Goal: Information Seeking & Learning: Check status

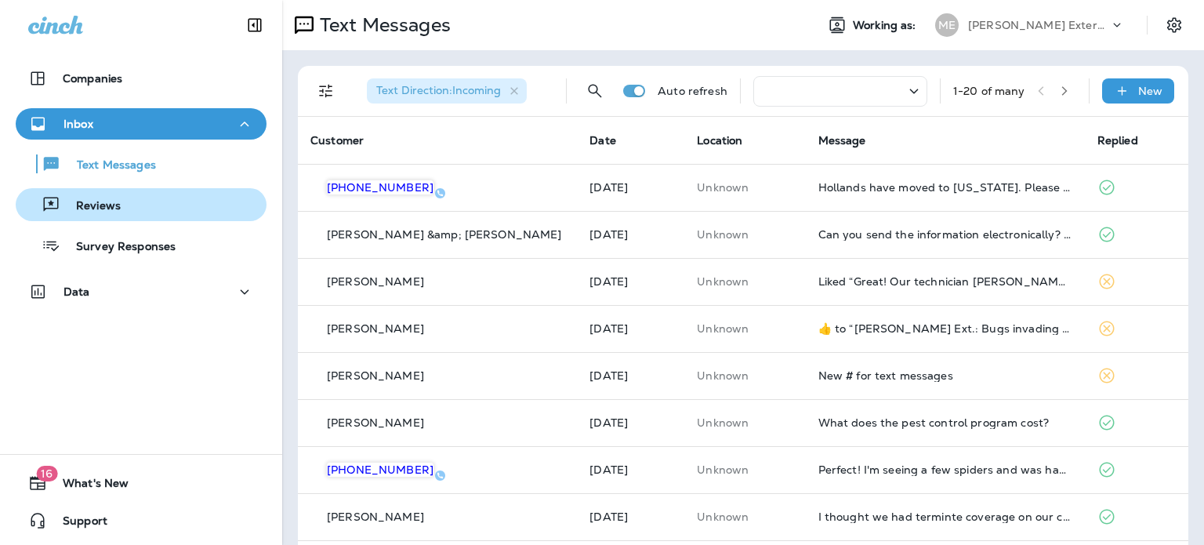
click at [185, 206] on div "Reviews" at bounding box center [141, 205] width 238 height 24
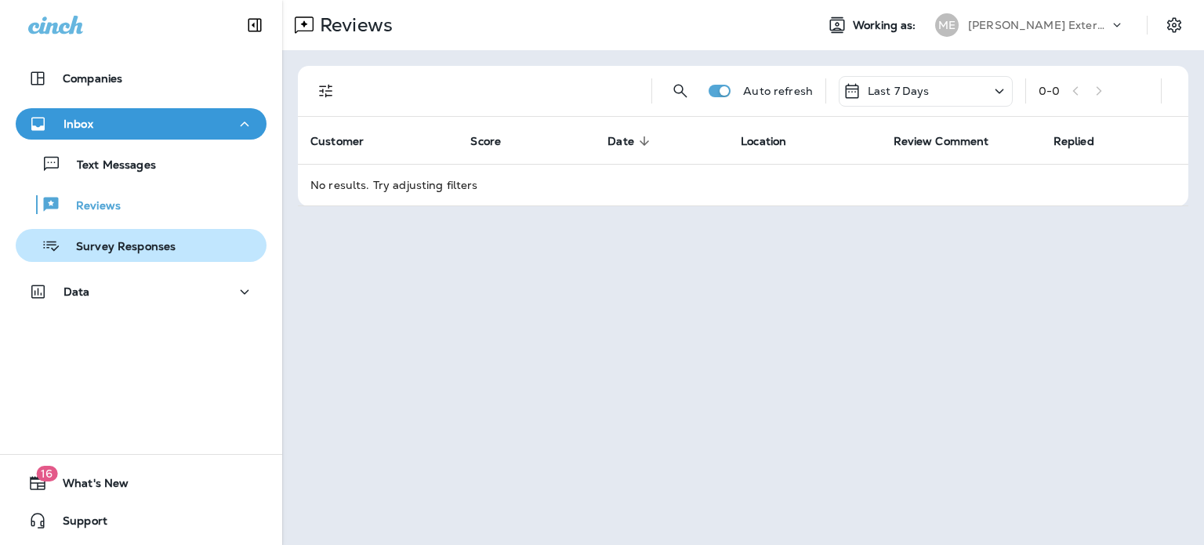
click at [116, 247] on p "Survey Responses" at bounding box center [117, 247] width 115 height 15
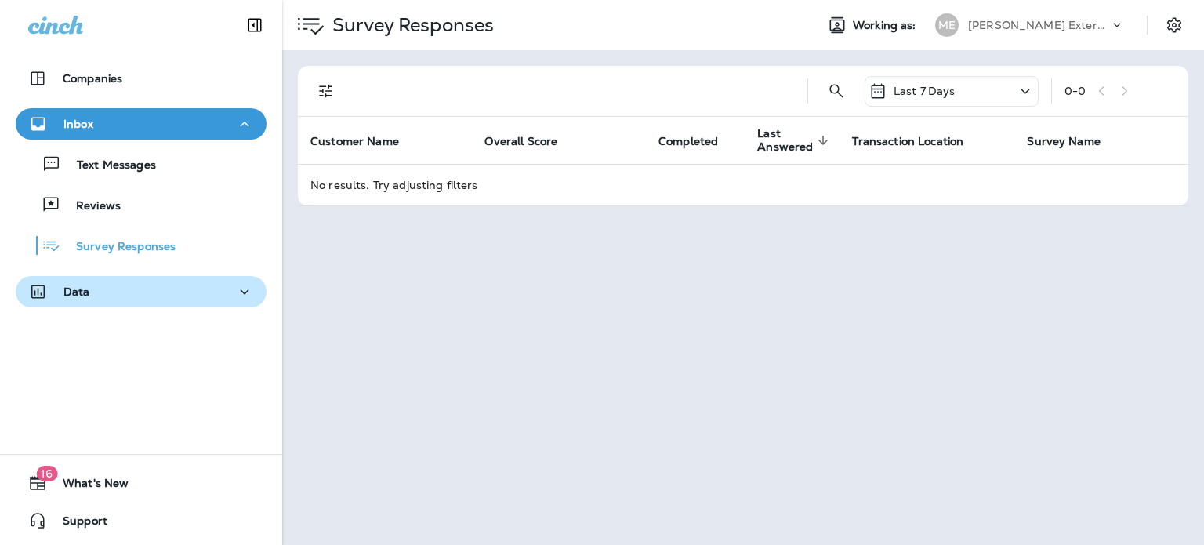
click at [78, 282] on div "Data" at bounding box center [59, 292] width 62 height 20
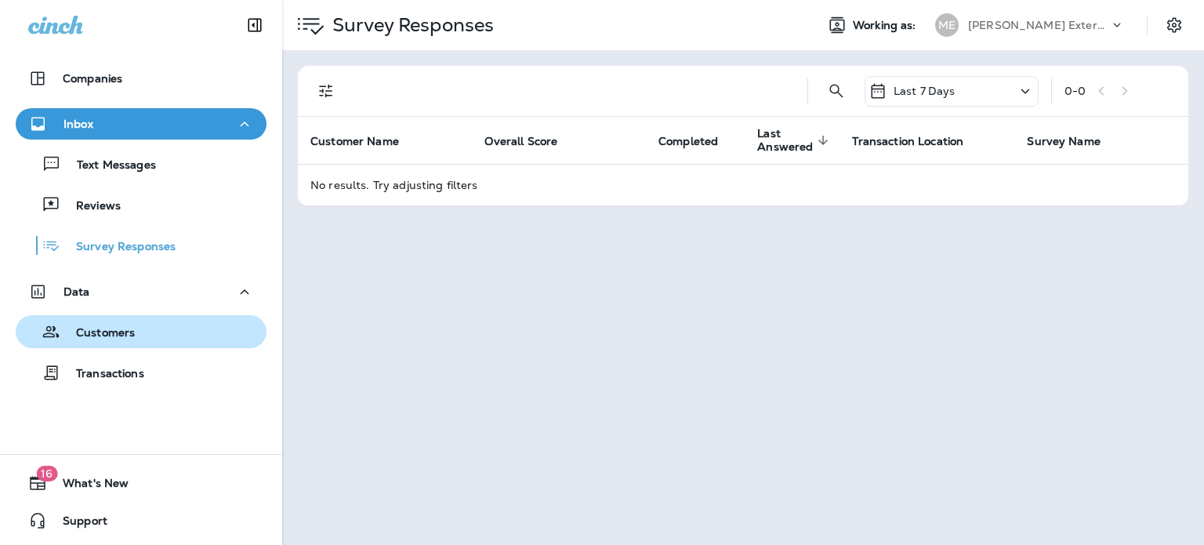
click at [123, 320] on div "Customers" at bounding box center [78, 332] width 113 height 24
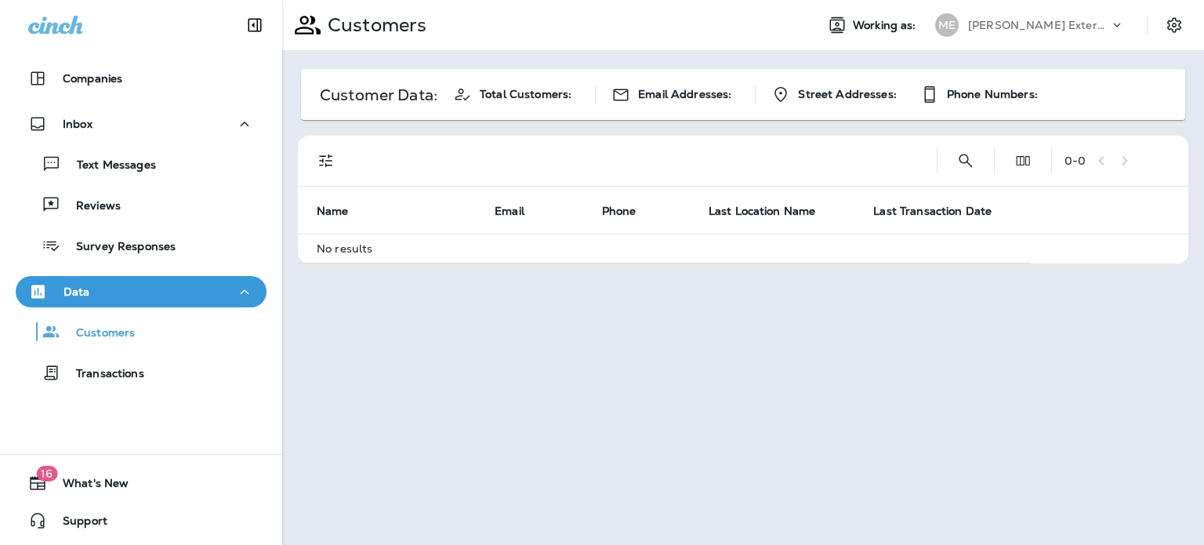
click at [111, 350] on div "Customers Transactions" at bounding box center [141, 348] width 251 height 82
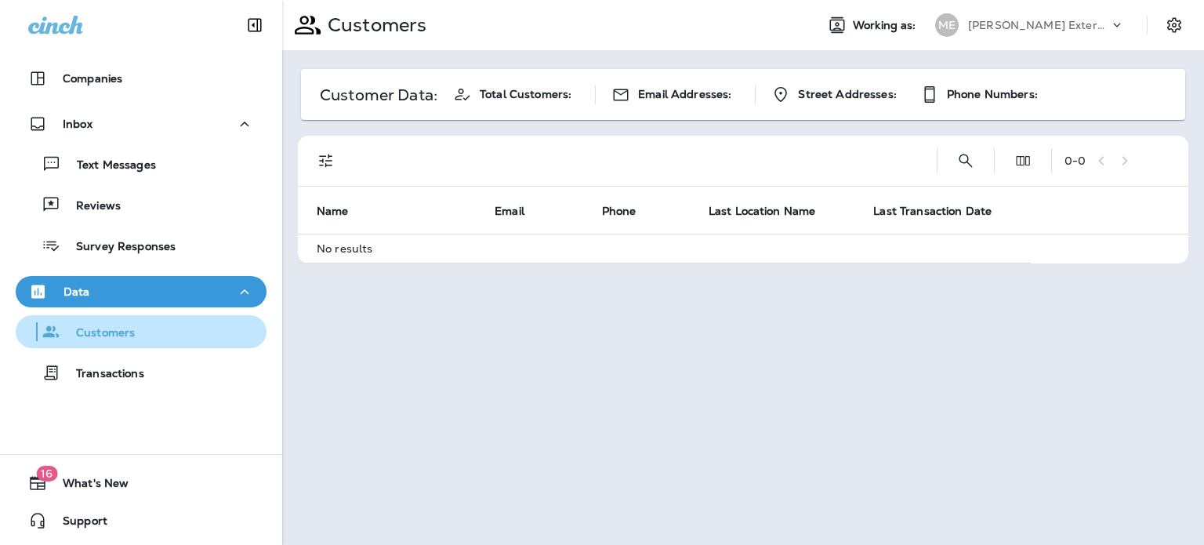
click at [128, 341] on div "Customers" at bounding box center [78, 332] width 113 height 24
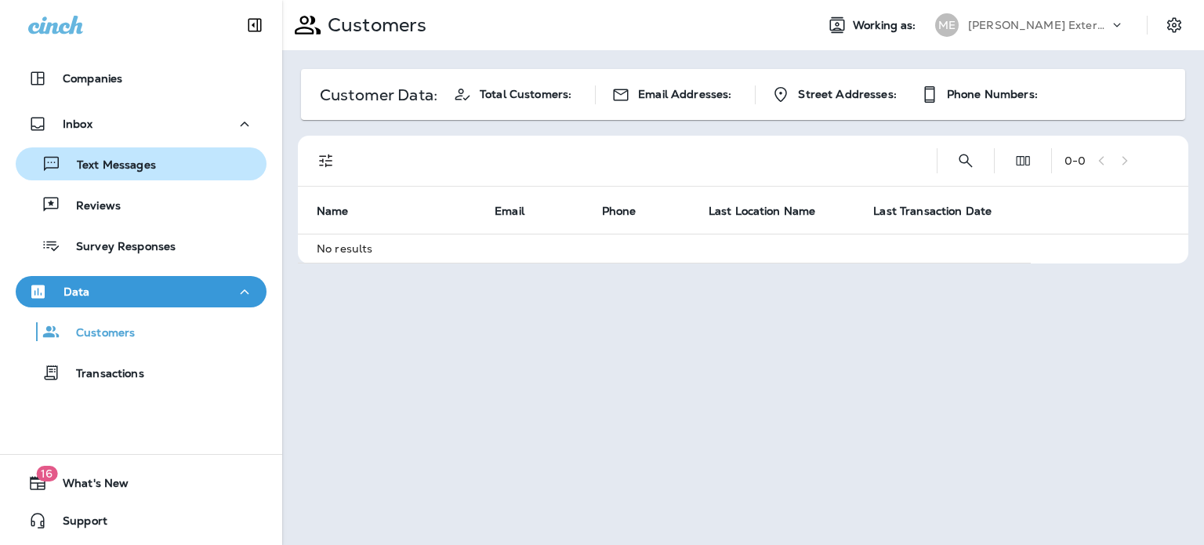
click at [132, 153] on div "Text Messages" at bounding box center [89, 164] width 134 height 24
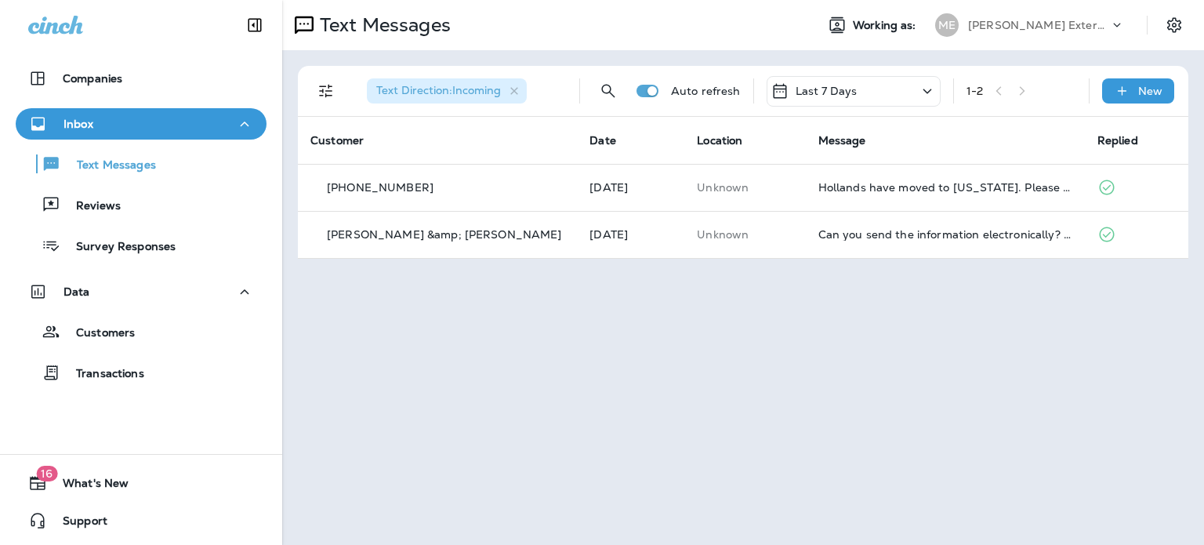
click at [114, 121] on div "Inbox" at bounding box center [141, 124] width 226 height 20
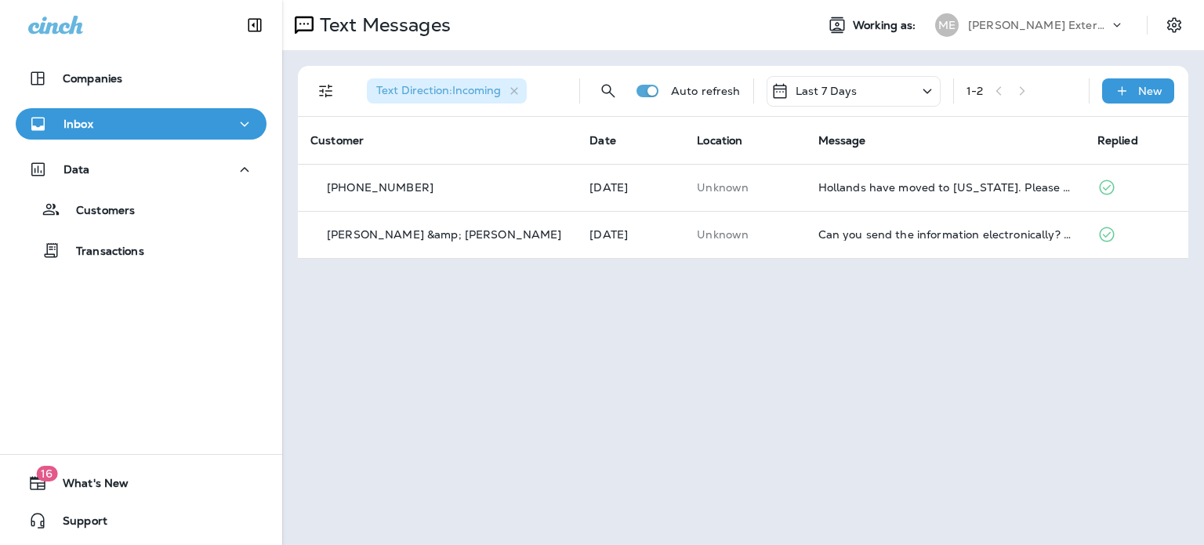
click at [149, 129] on div "Inbox" at bounding box center [141, 124] width 226 height 20
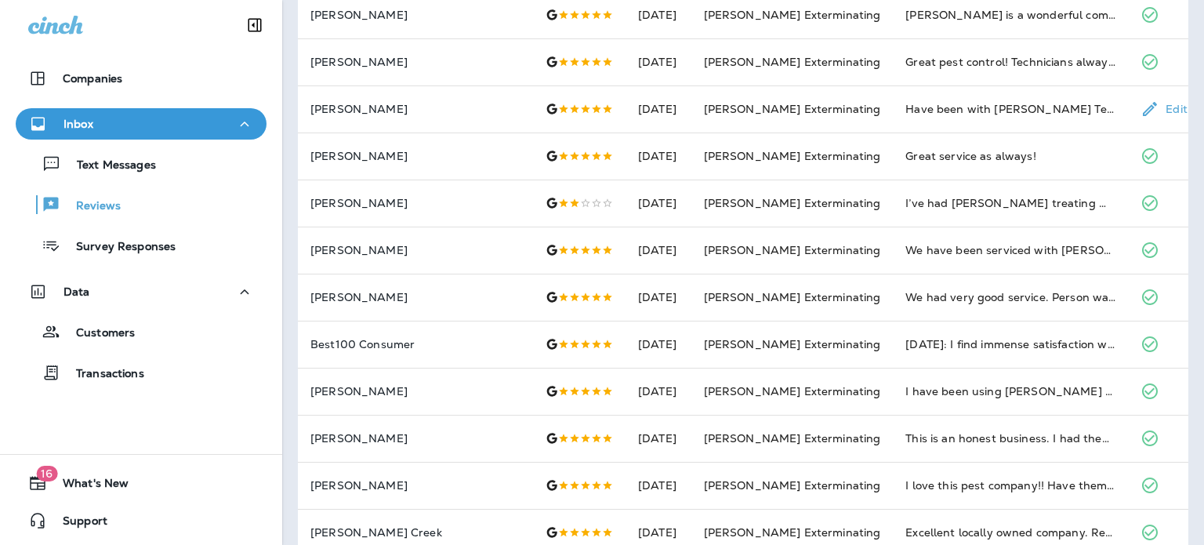
scroll to position [575, 0]
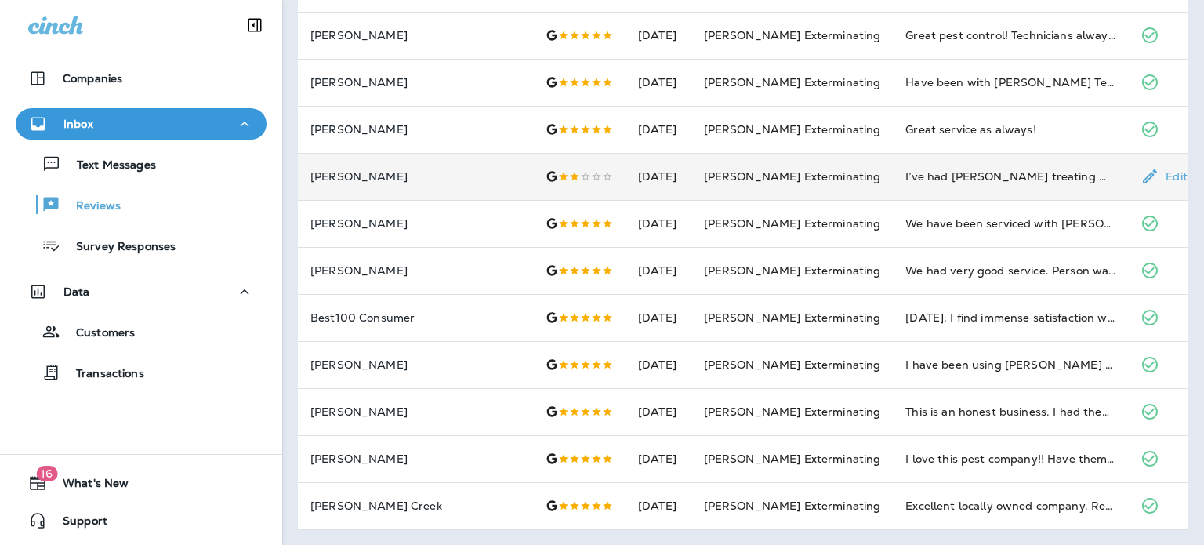
click at [513, 178] on p "[PERSON_NAME]" at bounding box center [415, 176] width 210 height 13
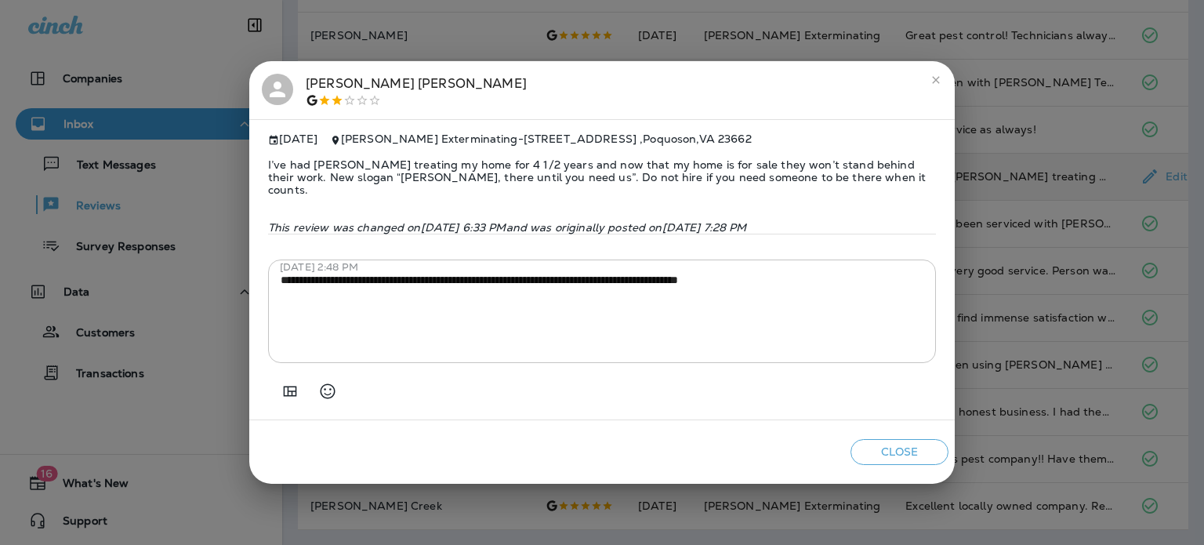
click at [930, 86] on icon "close" at bounding box center [935, 80] width 13 height 13
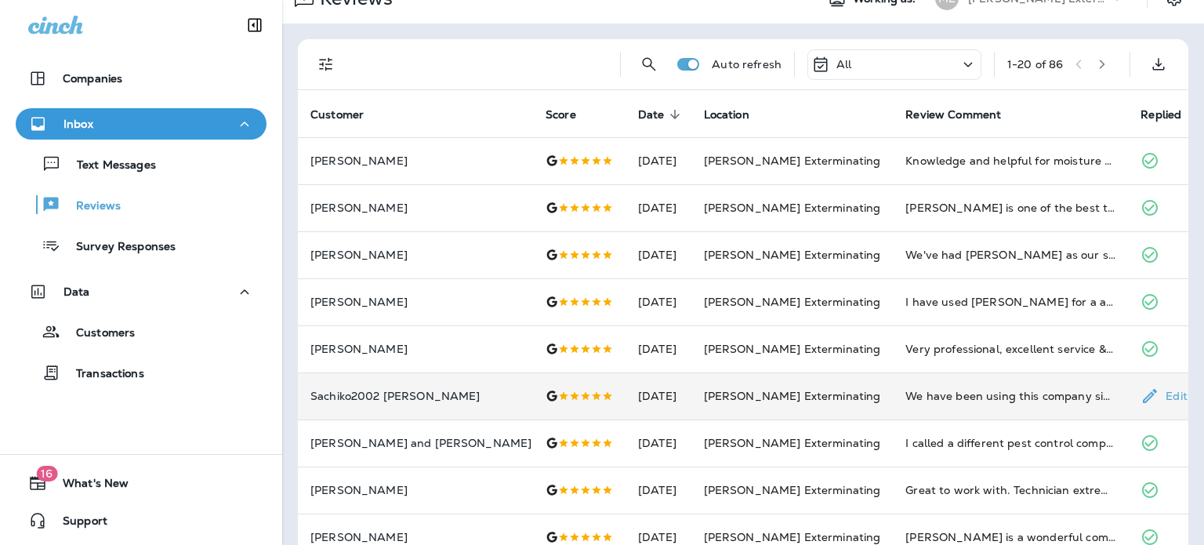
scroll to position [0, 0]
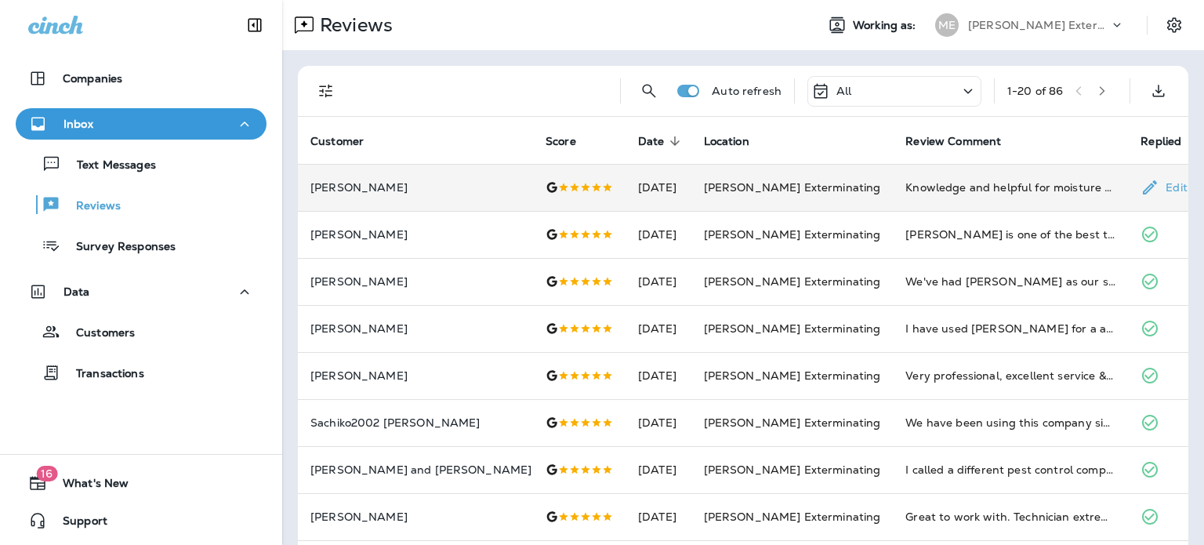
click at [495, 181] on p "[PERSON_NAME]" at bounding box center [415, 187] width 210 height 13
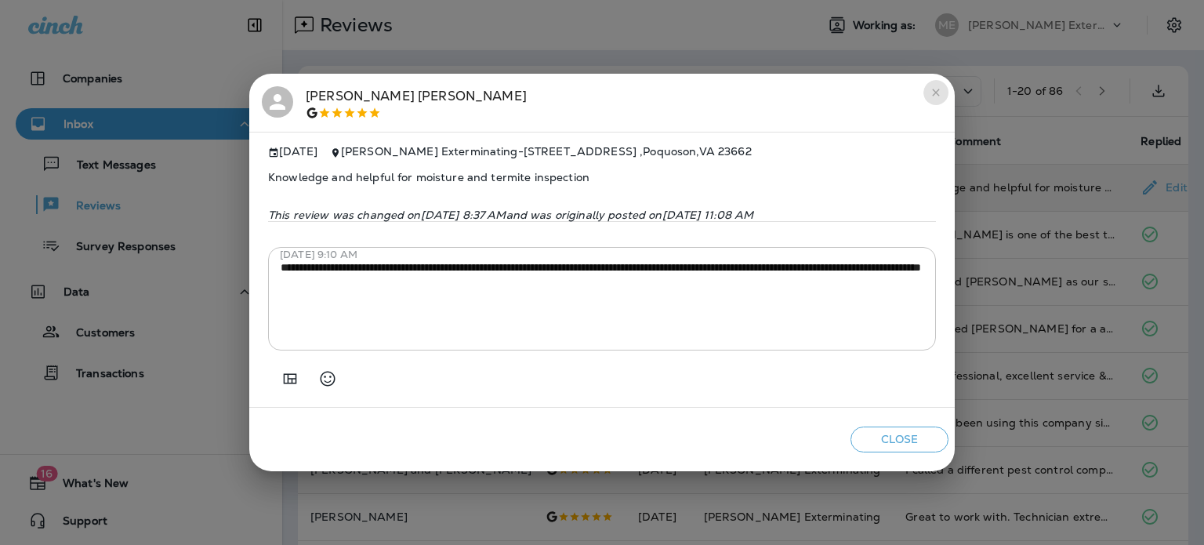
click at [938, 92] on icon "close" at bounding box center [935, 92] width 13 height 13
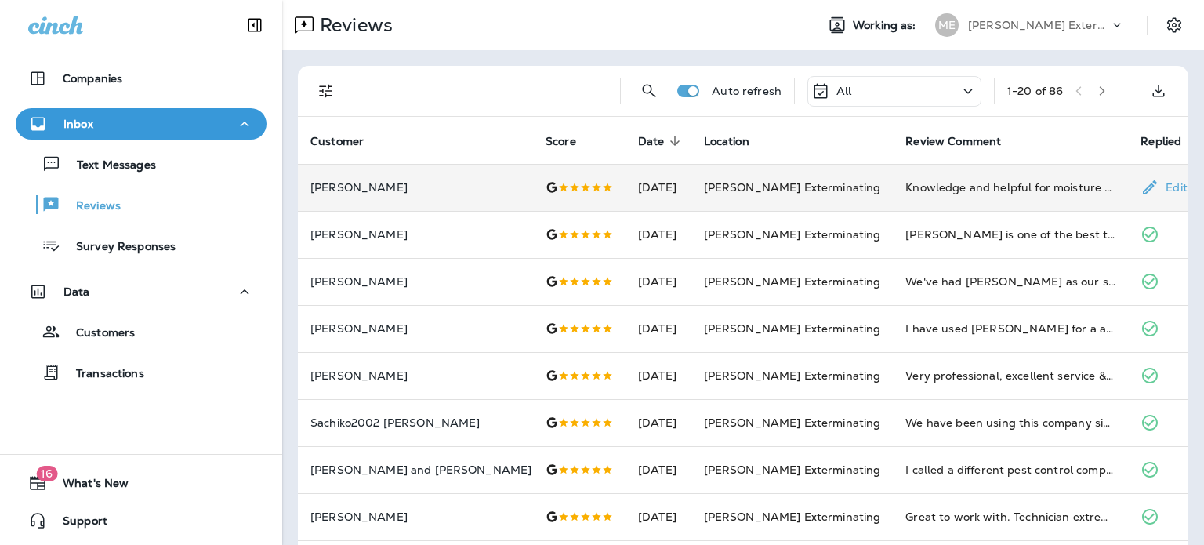
click at [450, 195] on td "[PERSON_NAME]" at bounding box center [415, 187] width 235 height 47
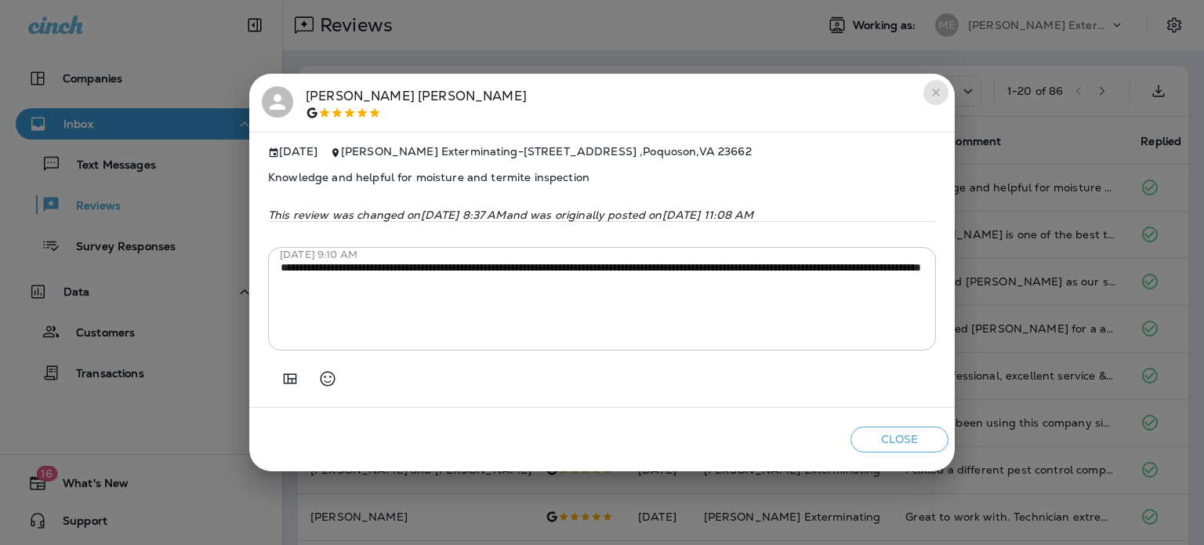
click at [930, 86] on icon "close" at bounding box center [935, 92] width 13 height 13
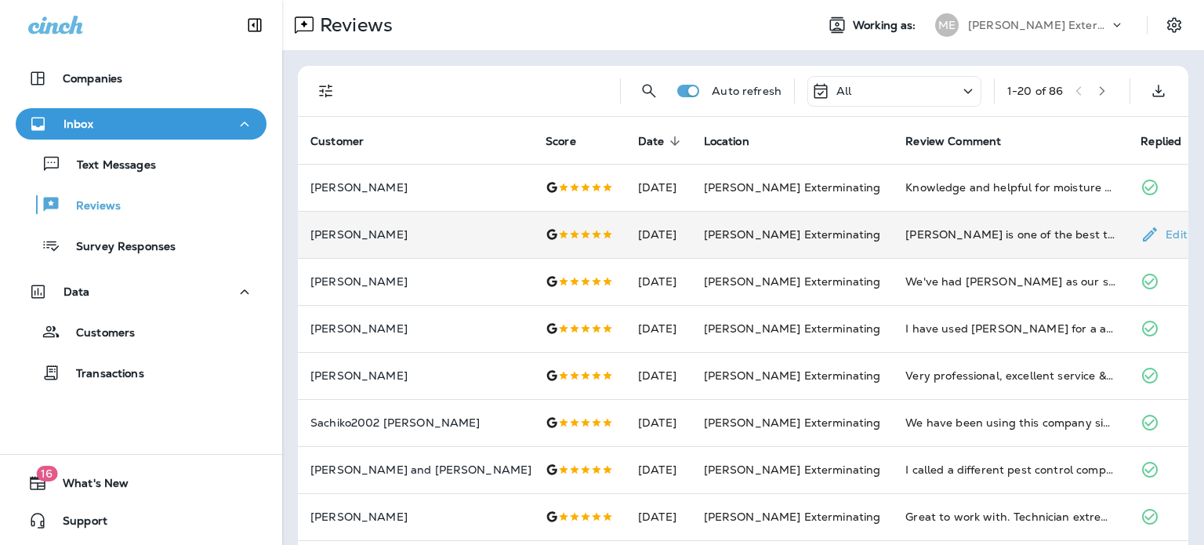
click at [474, 240] on p "[PERSON_NAME]" at bounding box center [415, 234] width 210 height 13
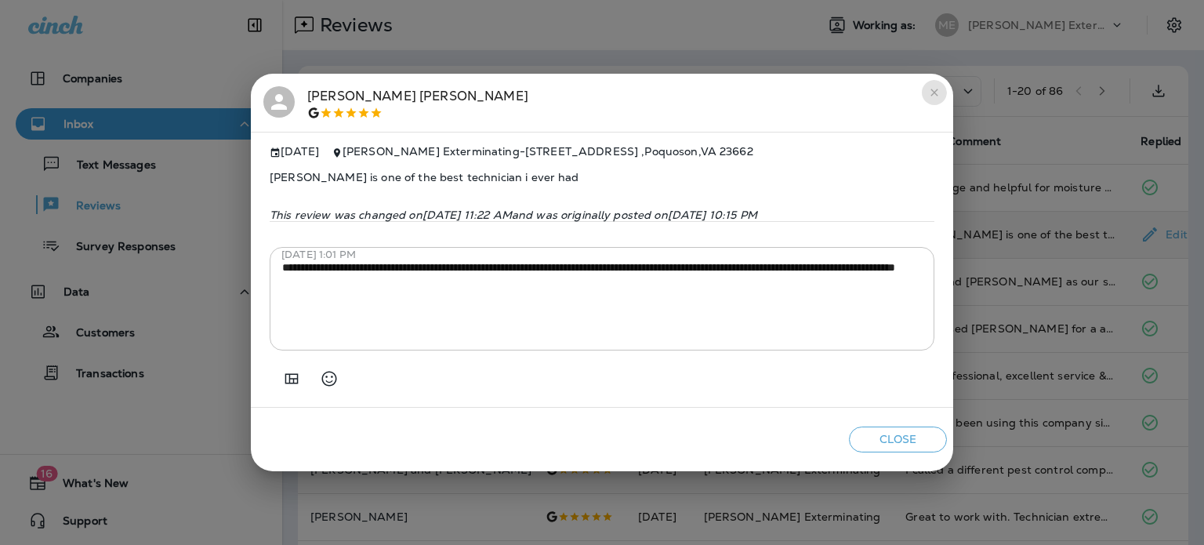
click at [925, 89] on button "close" at bounding box center [934, 92] width 25 height 25
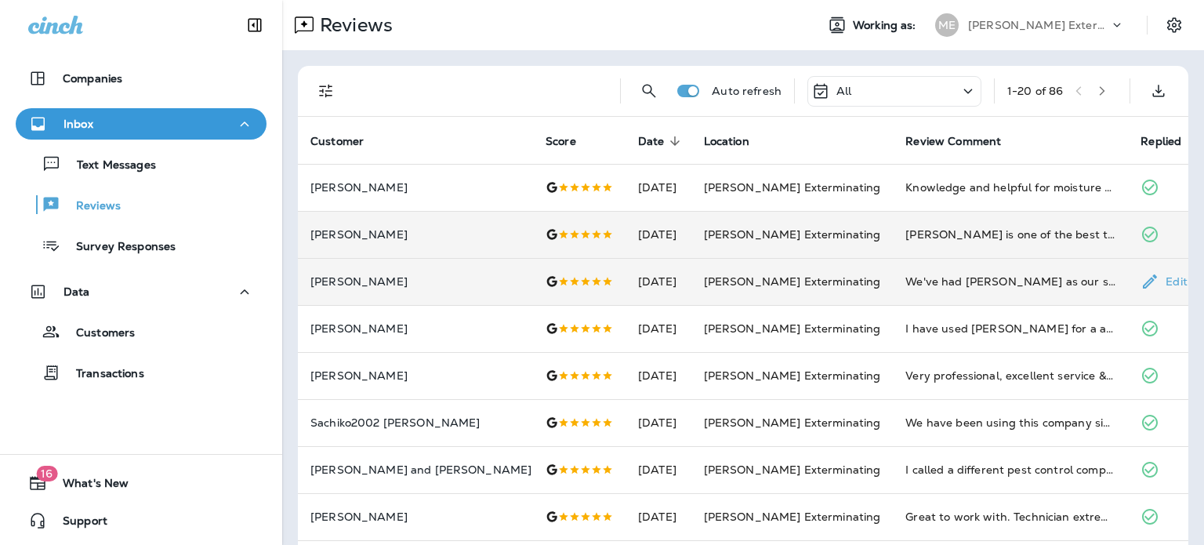
click at [476, 279] on p "[PERSON_NAME]" at bounding box center [415, 281] width 210 height 13
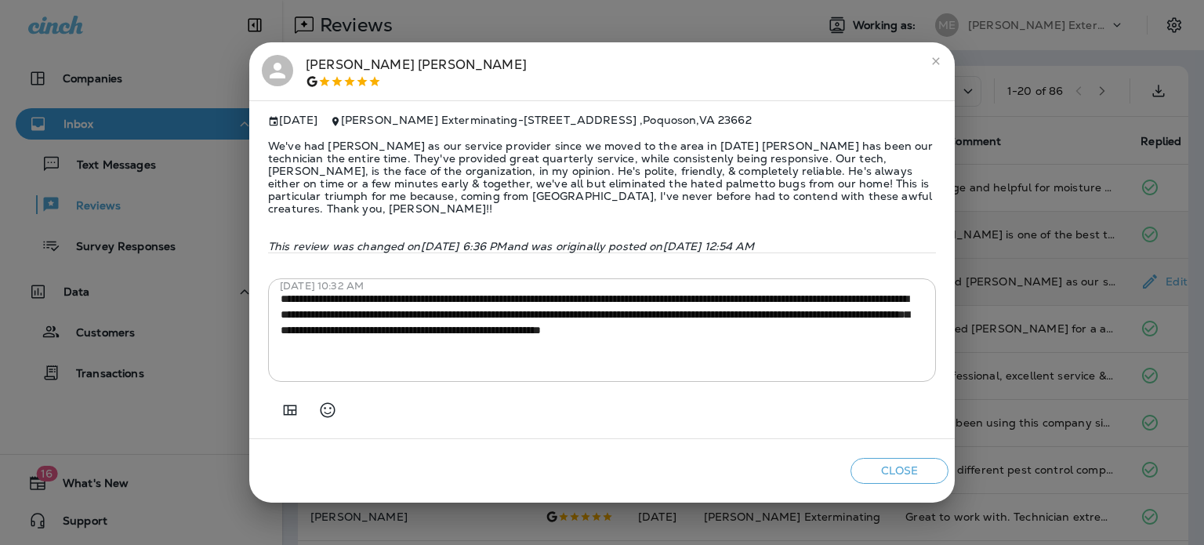
click at [937, 53] on button "close" at bounding box center [935, 61] width 25 height 25
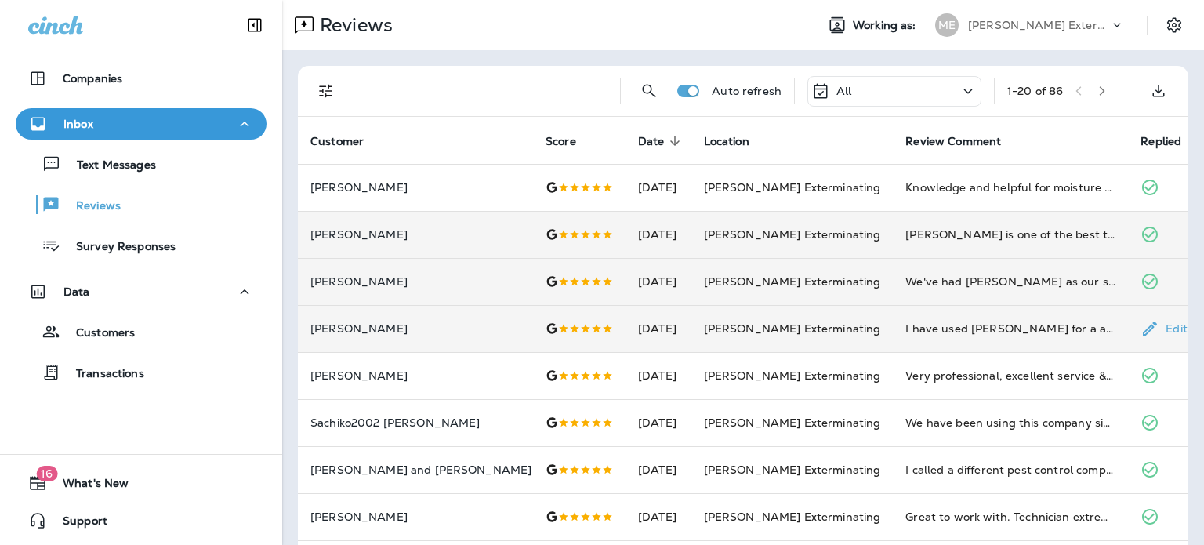
click at [459, 323] on p "[PERSON_NAME]" at bounding box center [415, 328] width 210 height 13
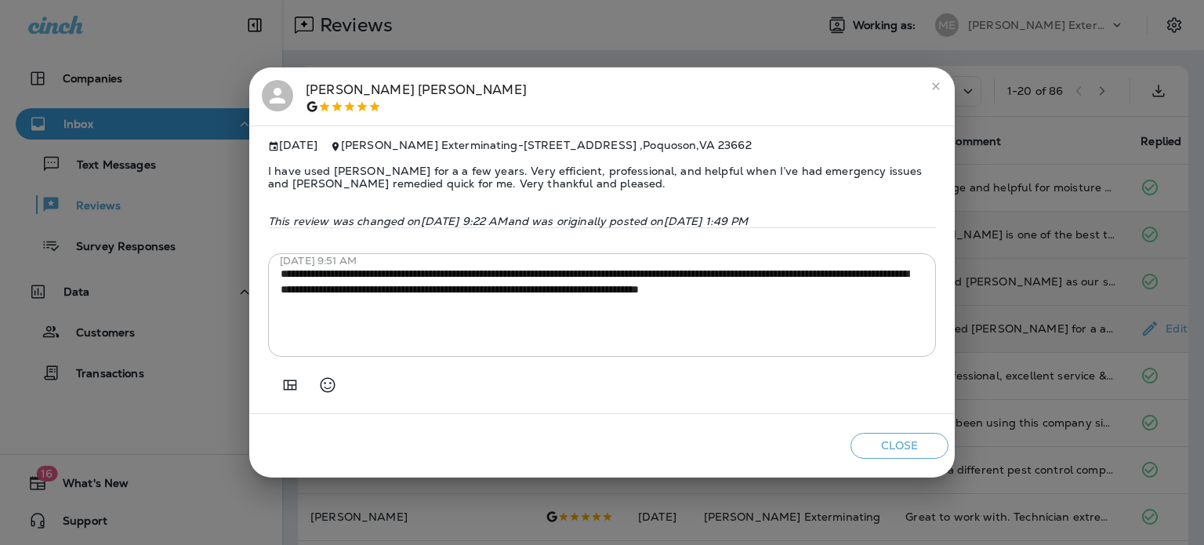
click at [928, 74] on button "close" at bounding box center [935, 86] width 25 height 25
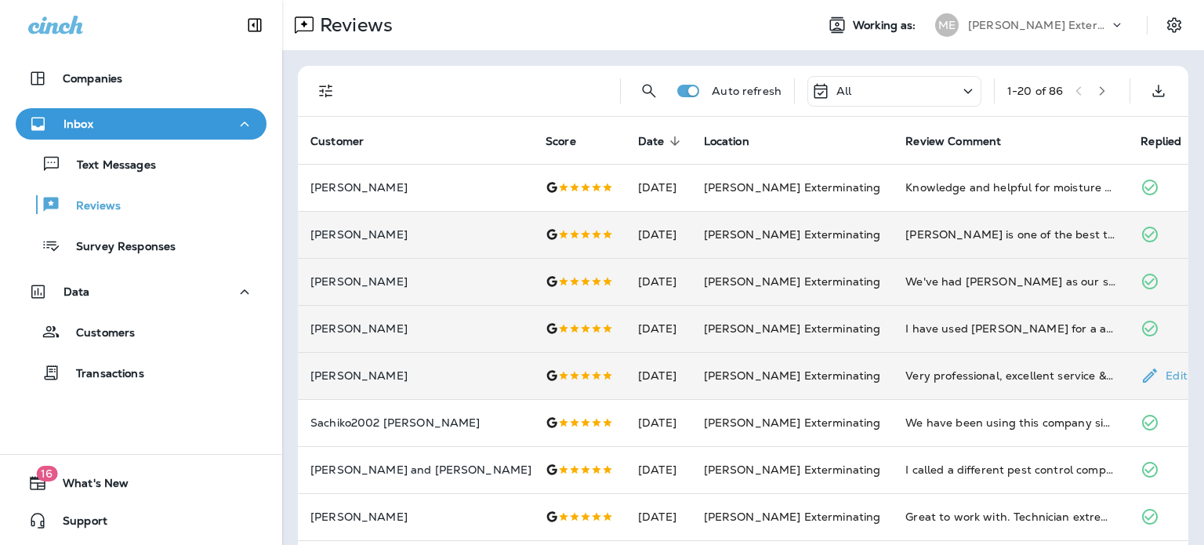
click at [443, 379] on p "[PERSON_NAME]" at bounding box center [415, 375] width 210 height 13
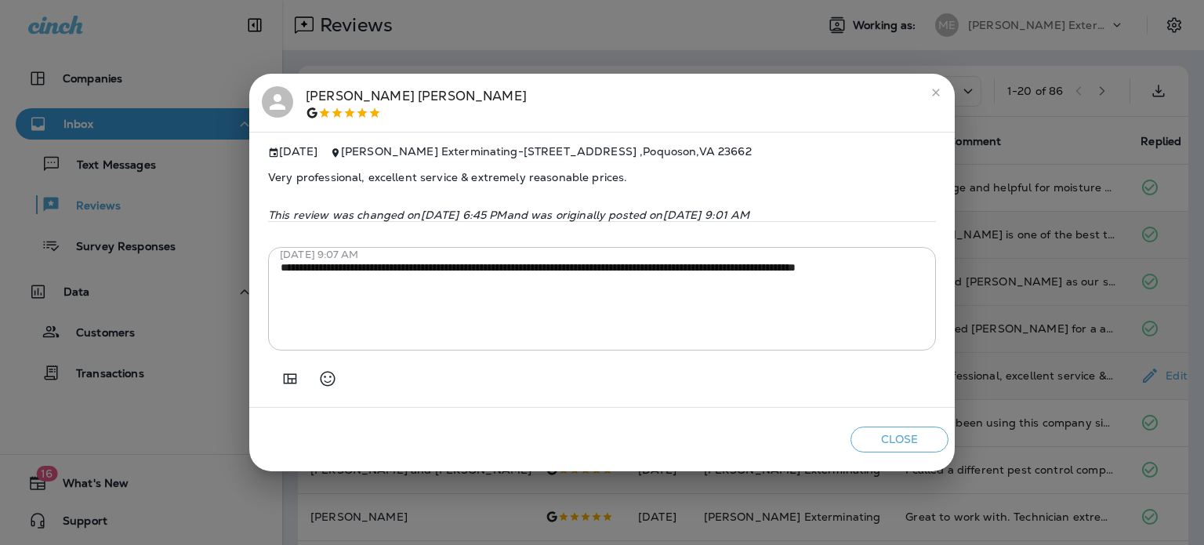
click at [932, 88] on icon "close" at bounding box center [935, 92] width 13 height 13
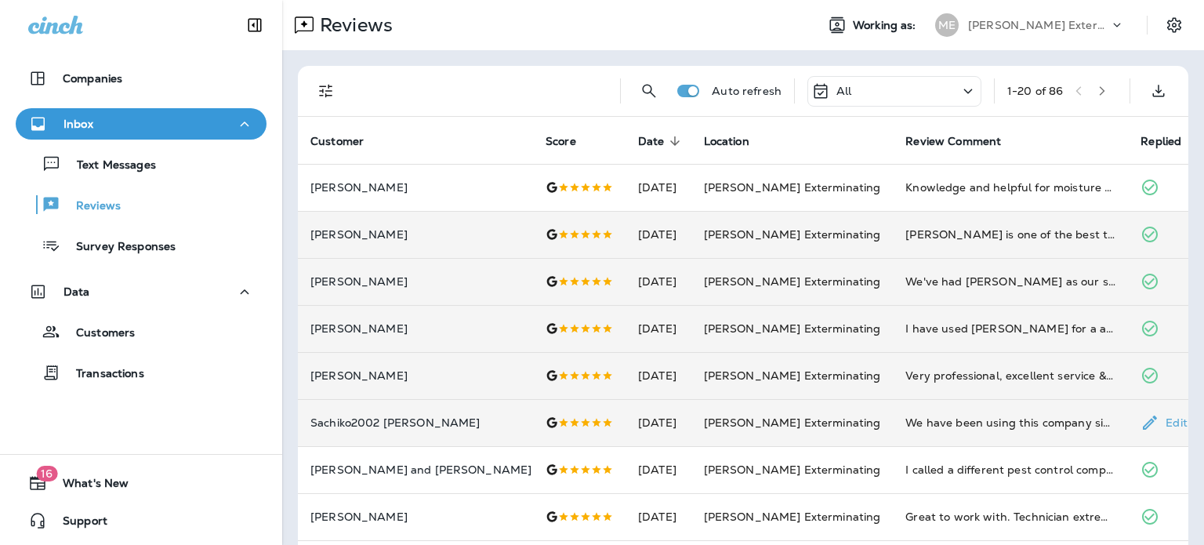
click at [423, 420] on p "Sachiko2002 [PERSON_NAME]" at bounding box center [415, 422] width 210 height 13
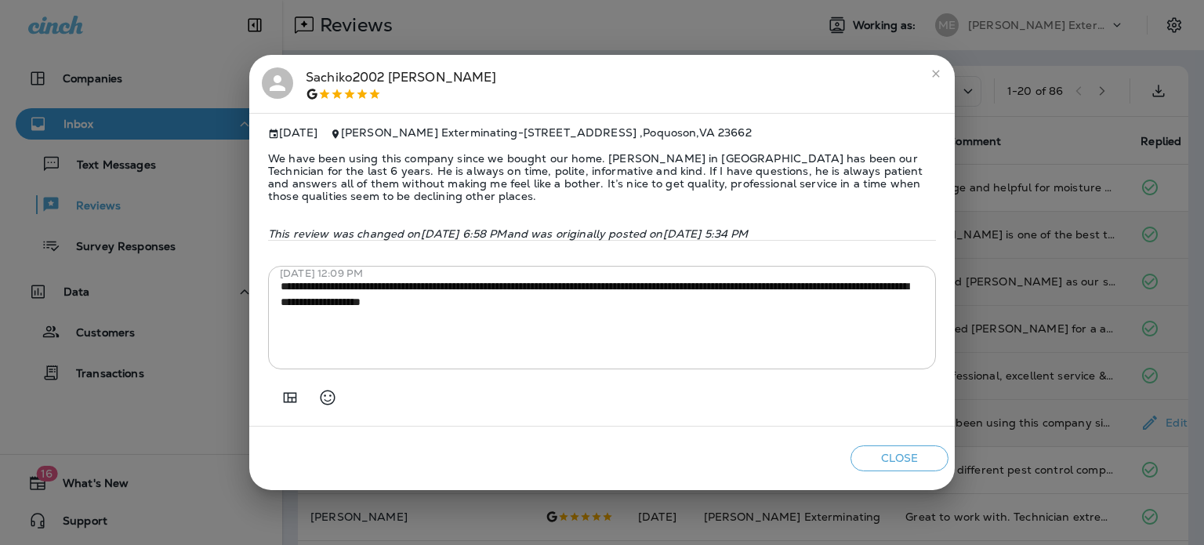
click at [936, 69] on icon "close" at bounding box center [935, 73] width 13 height 13
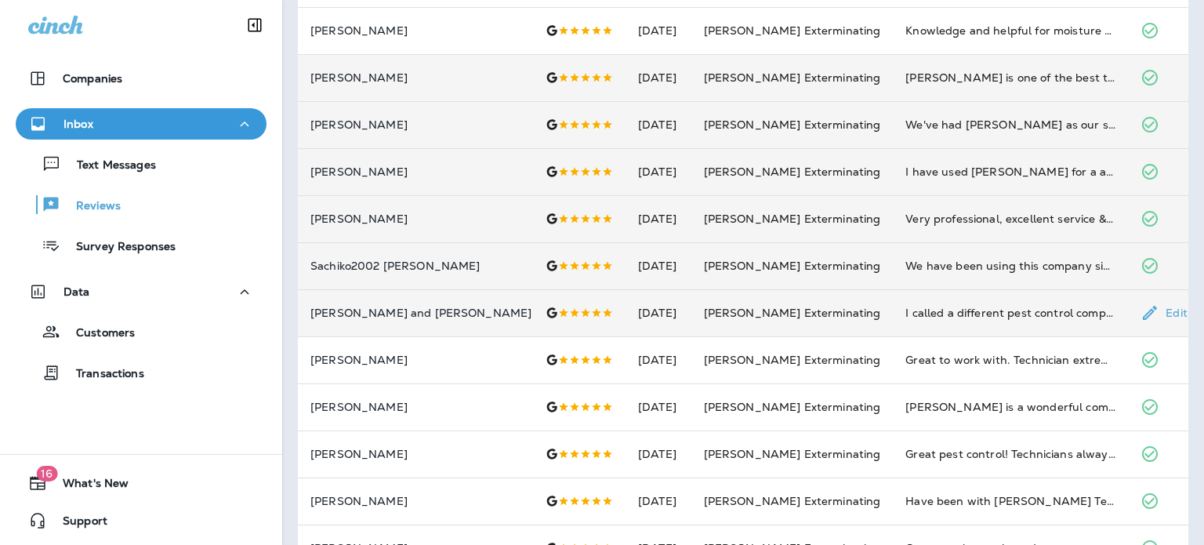
click at [465, 324] on td "[PERSON_NAME] and [PERSON_NAME] [PERSON_NAME]" at bounding box center [415, 312] width 235 height 47
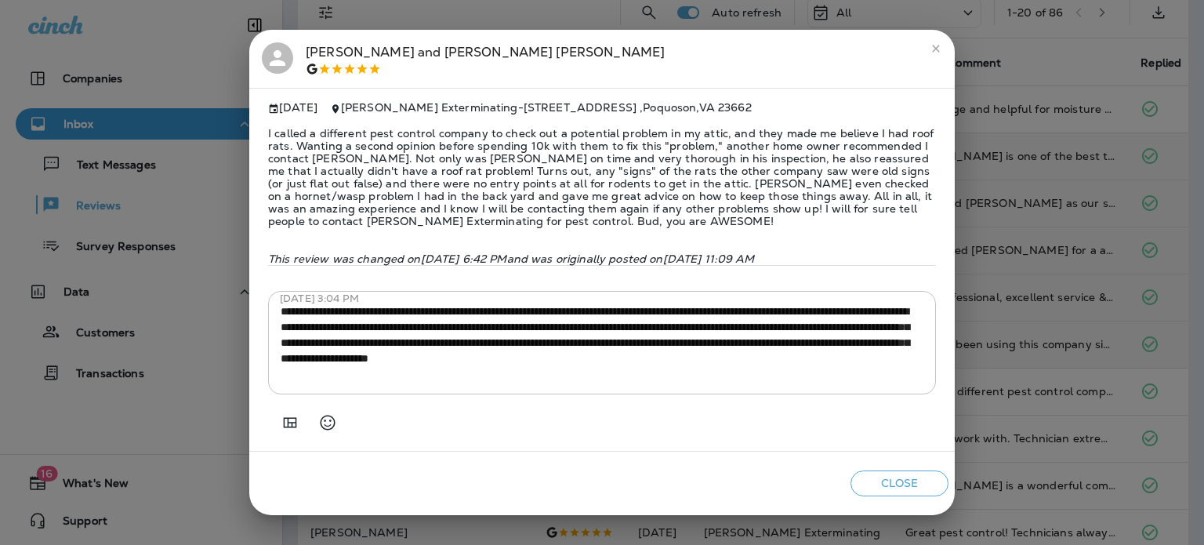
click at [936, 46] on icon "close" at bounding box center [935, 48] width 13 height 13
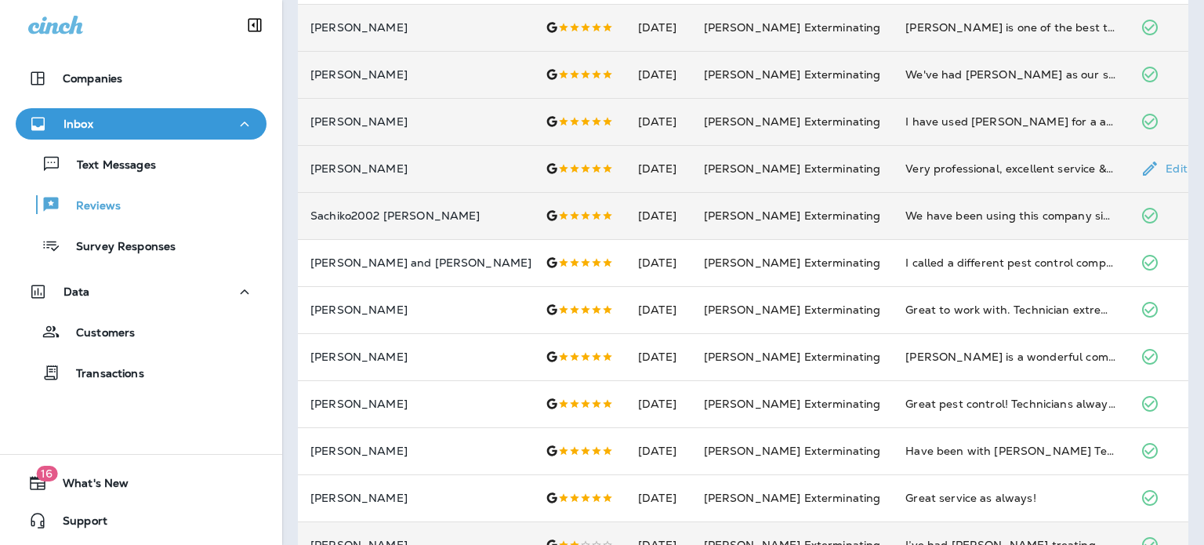
scroll to position [235, 0]
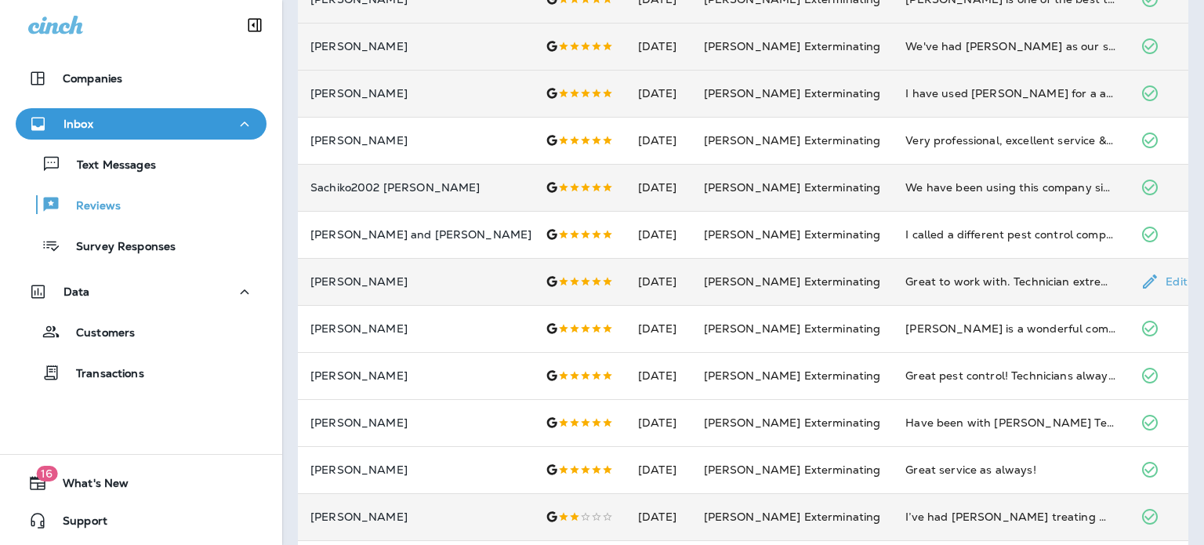
click at [453, 290] on td "[PERSON_NAME]" at bounding box center [415, 281] width 235 height 47
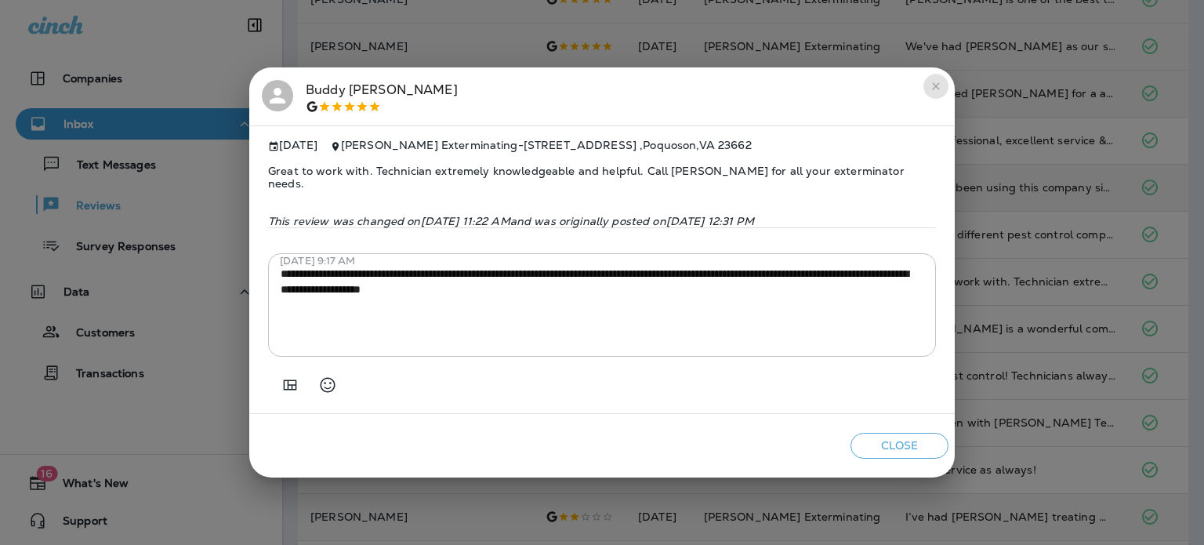
click at [929, 92] on icon "close" at bounding box center [935, 86] width 13 height 13
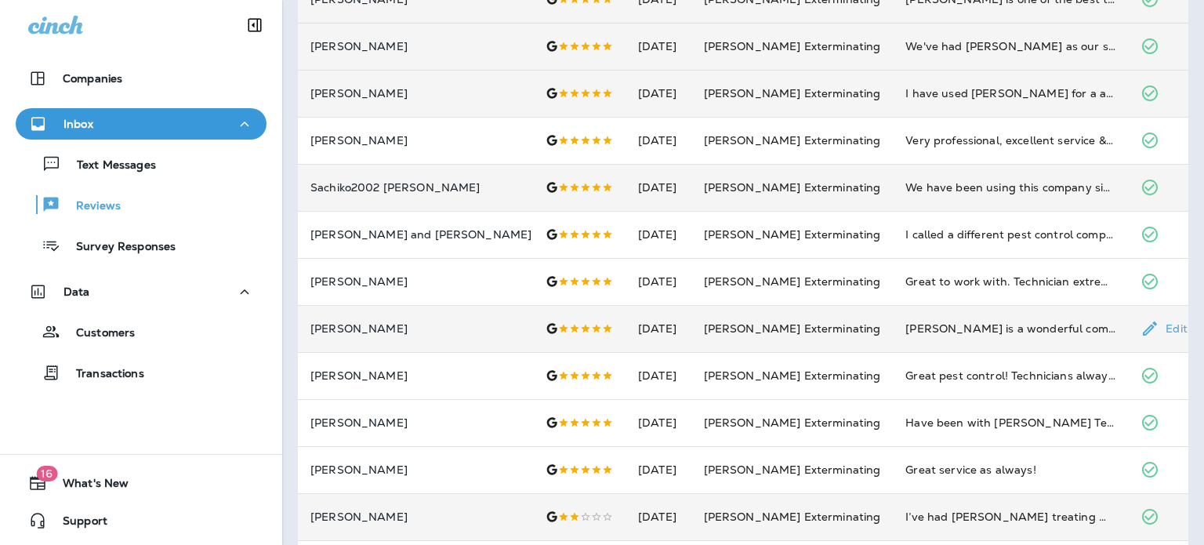
click at [430, 306] on td "[PERSON_NAME]" at bounding box center [415, 328] width 235 height 47
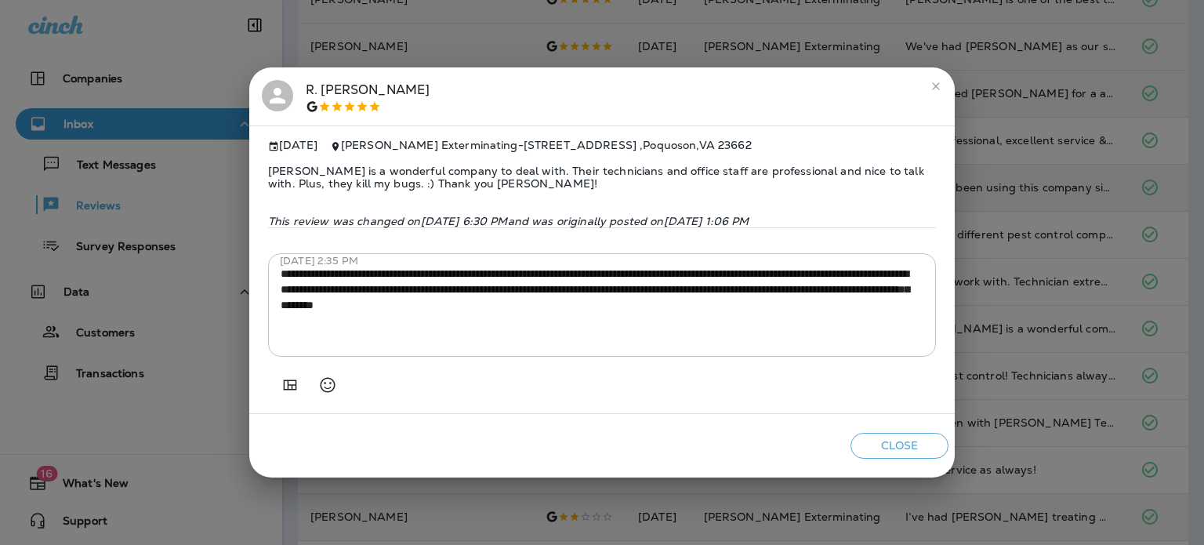
click at [939, 80] on icon "close" at bounding box center [935, 86] width 13 height 13
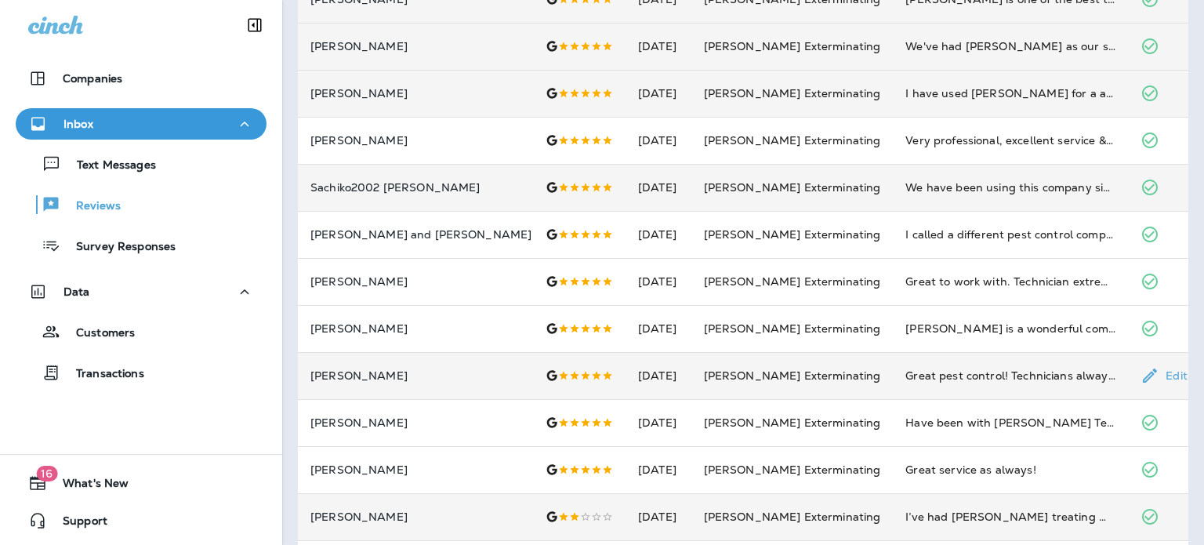
click at [477, 360] on td "[PERSON_NAME]" at bounding box center [415, 375] width 235 height 47
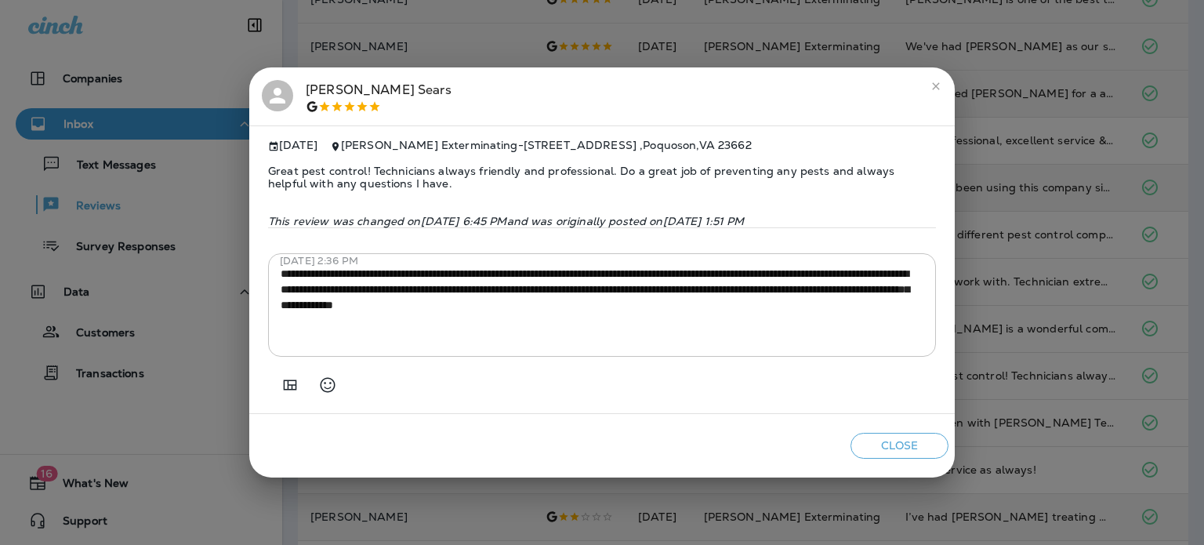
click at [942, 89] on button "close" at bounding box center [935, 86] width 25 height 25
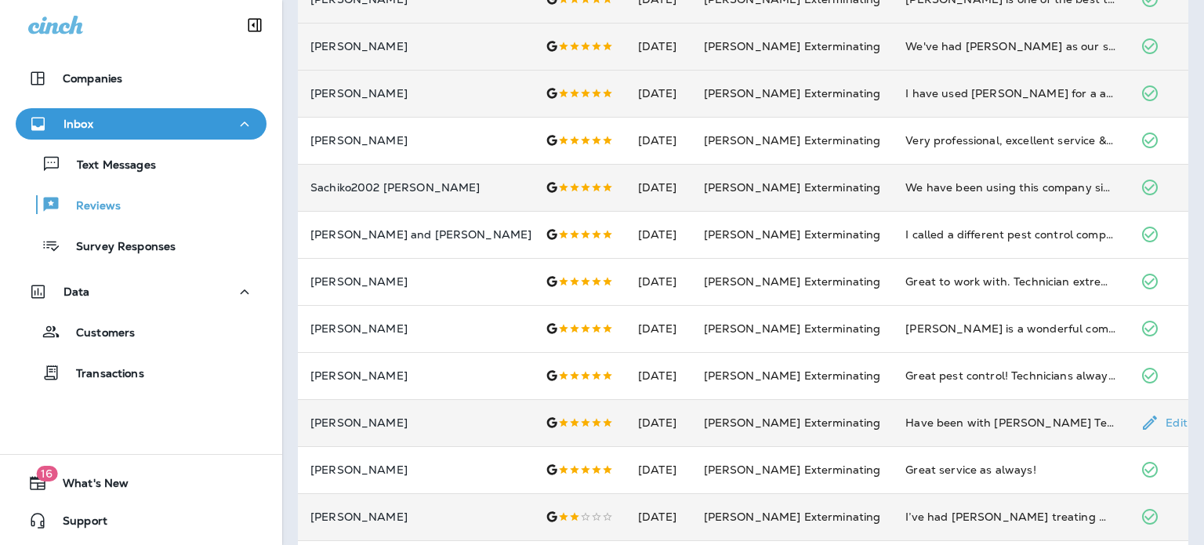
click at [415, 423] on p "[PERSON_NAME]" at bounding box center [415, 422] width 210 height 13
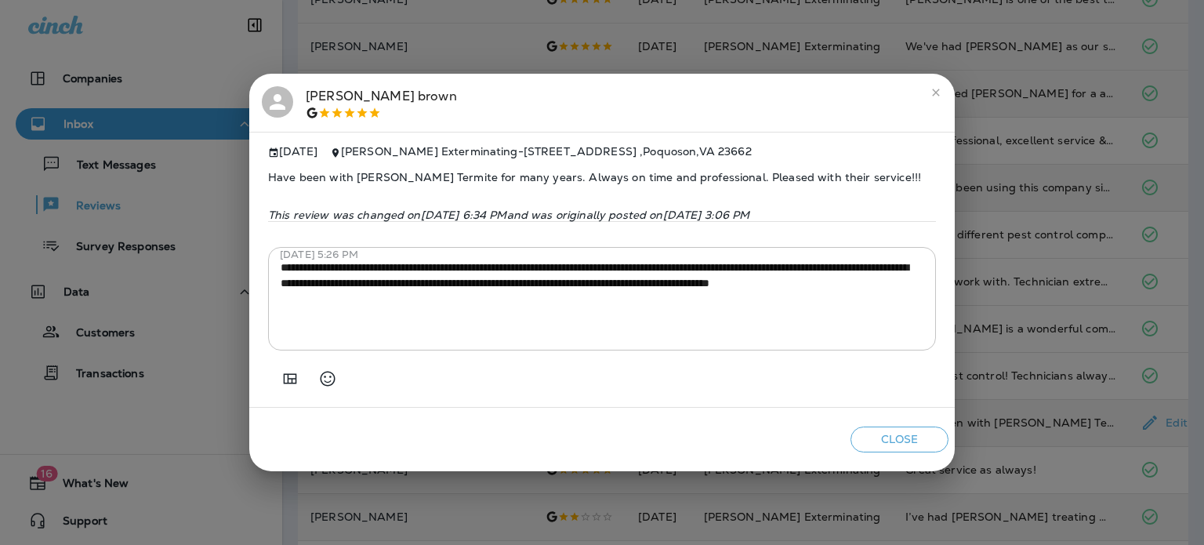
click at [937, 96] on button "close" at bounding box center [935, 92] width 25 height 25
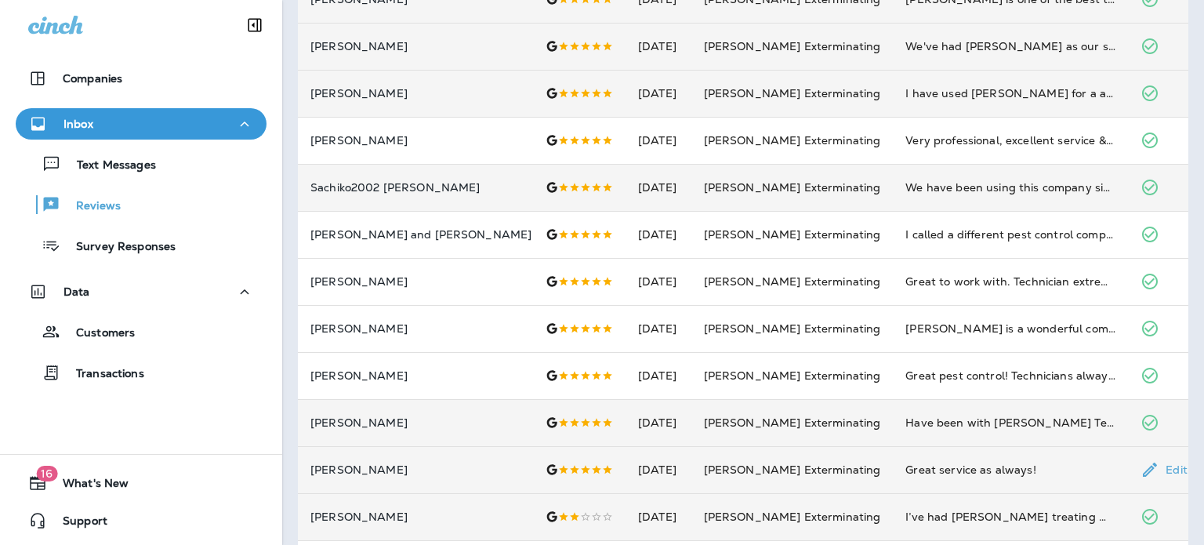
click at [371, 458] on td "[PERSON_NAME]" at bounding box center [415, 469] width 235 height 47
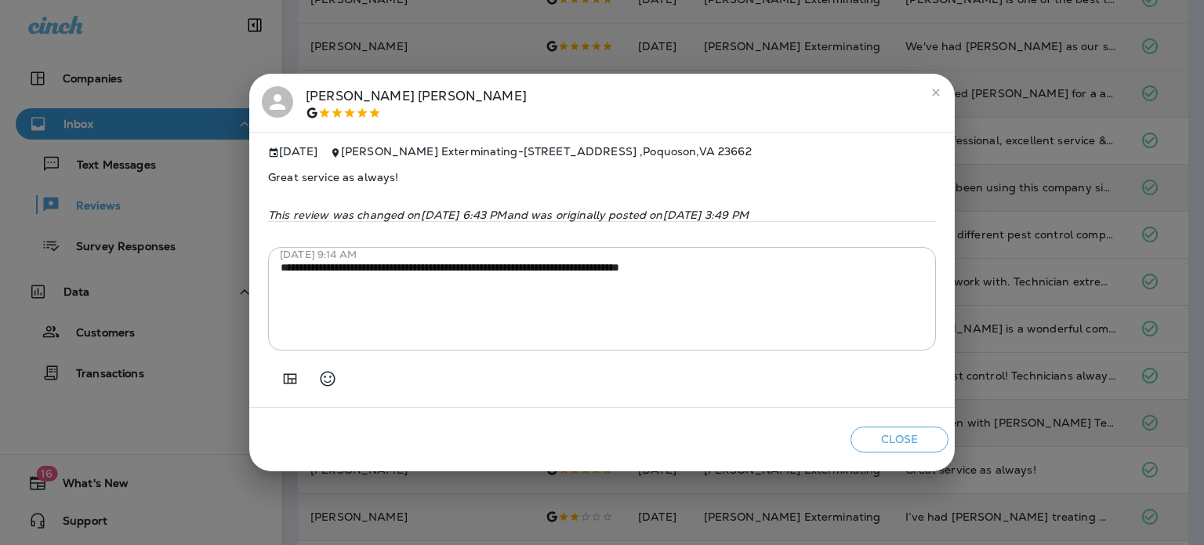
click at [926, 86] on button "close" at bounding box center [935, 92] width 25 height 25
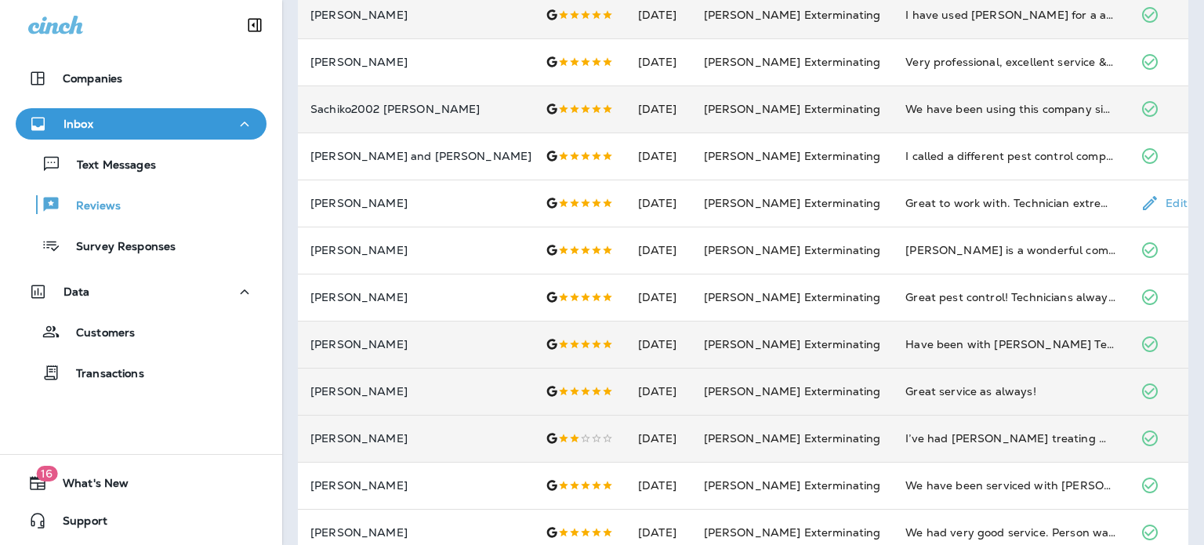
scroll to position [392, 0]
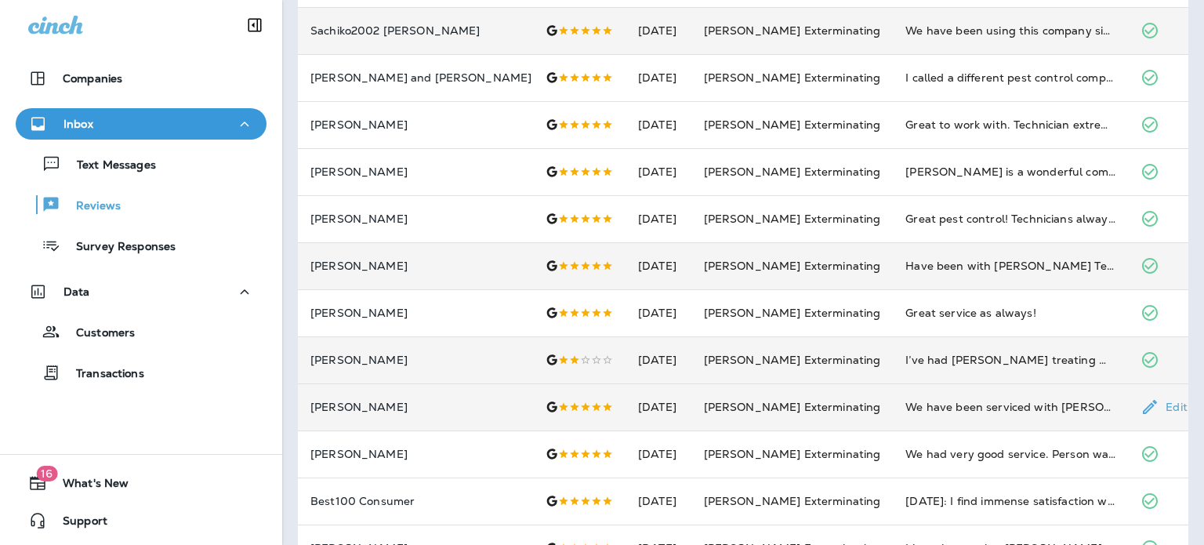
click at [386, 419] on td "[PERSON_NAME]" at bounding box center [415, 406] width 235 height 47
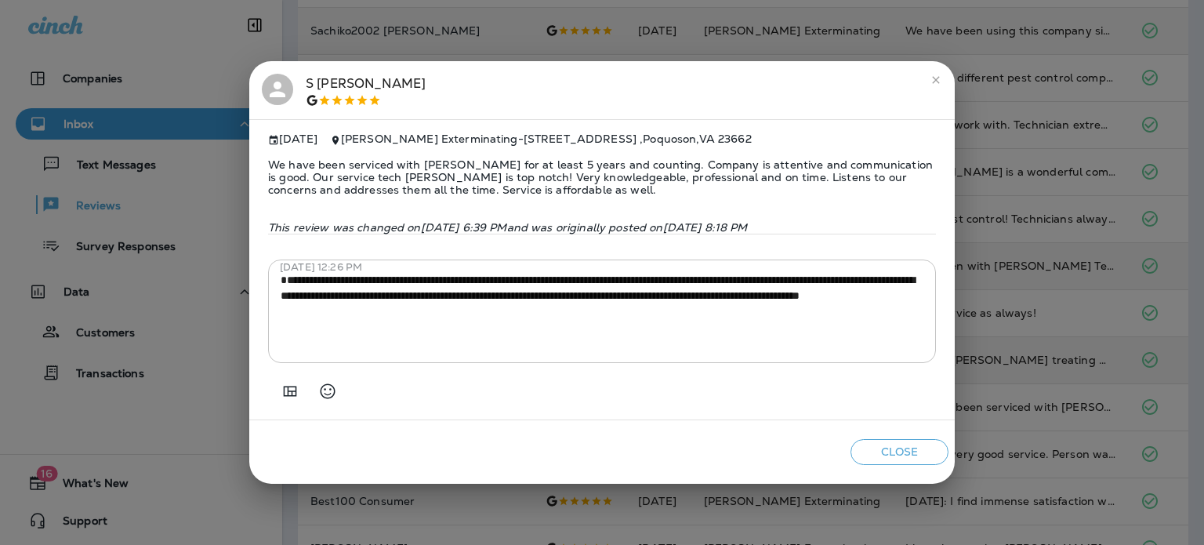
click at [932, 74] on icon "close" at bounding box center [935, 80] width 13 height 13
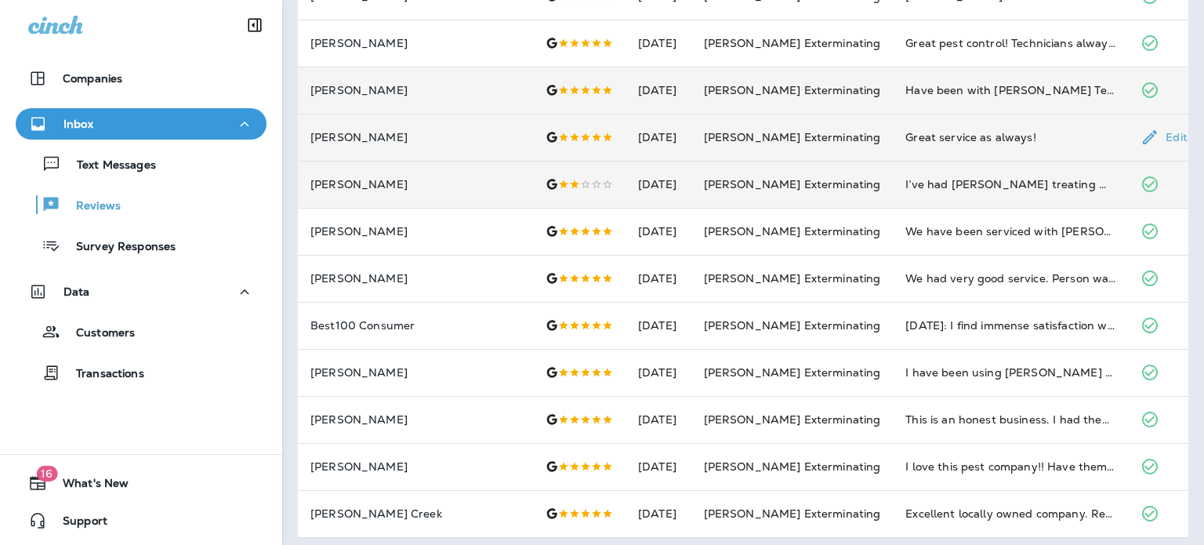
scroll to position [575, 0]
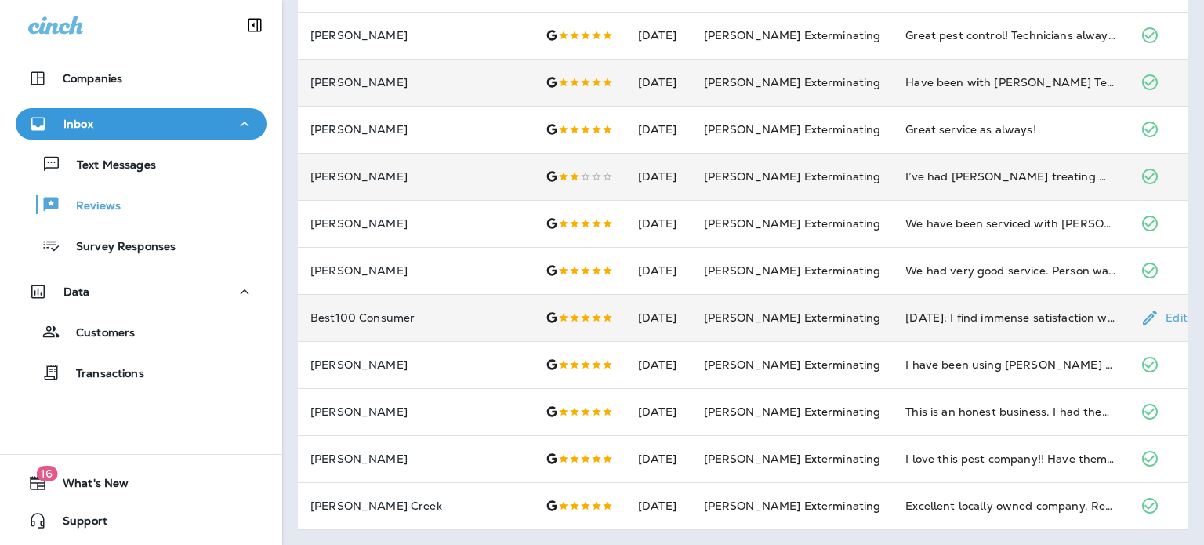
click at [429, 300] on td "Best100 Consumer" at bounding box center [415, 317] width 235 height 47
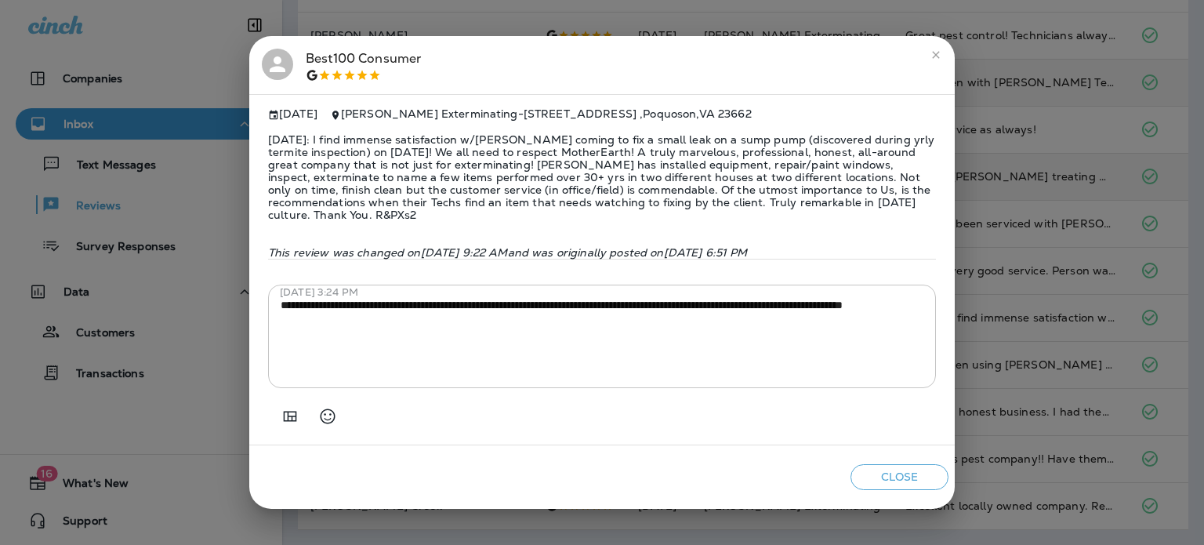
click at [932, 65] on button "close" at bounding box center [935, 54] width 25 height 25
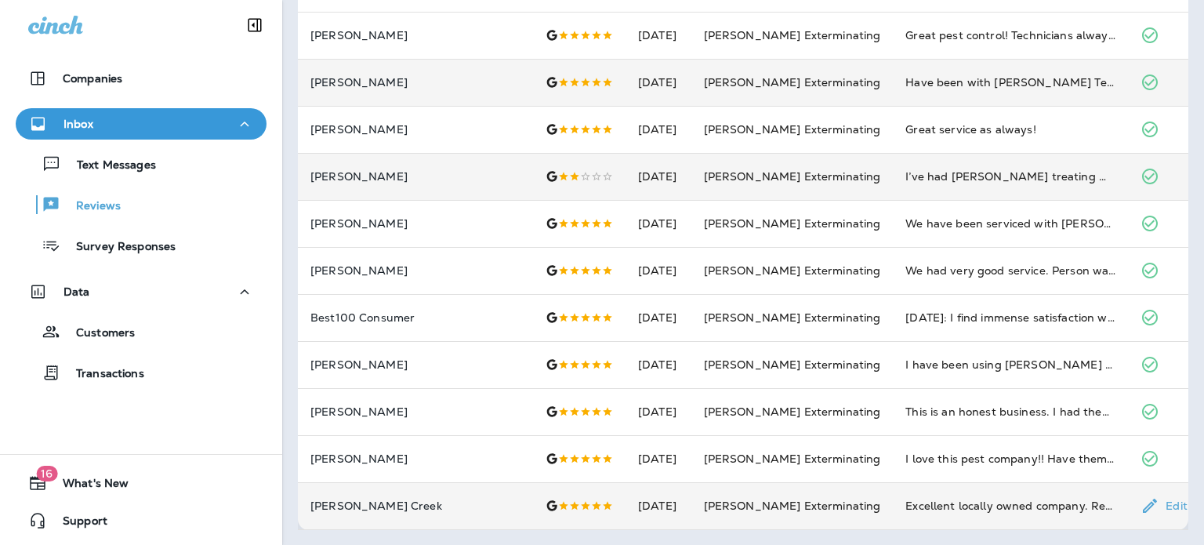
click at [379, 499] on p "[PERSON_NAME] Creek" at bounding box center [415, 505] width 210 height 13
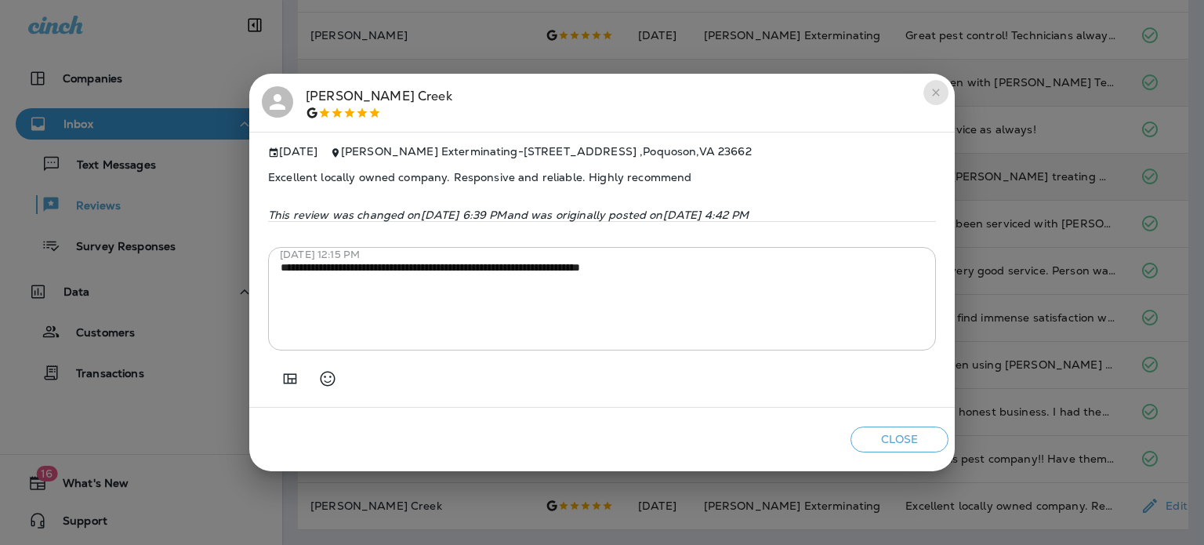
click at [929, 81] on button "close" at bounding box center [935, 92] width 25 height 25
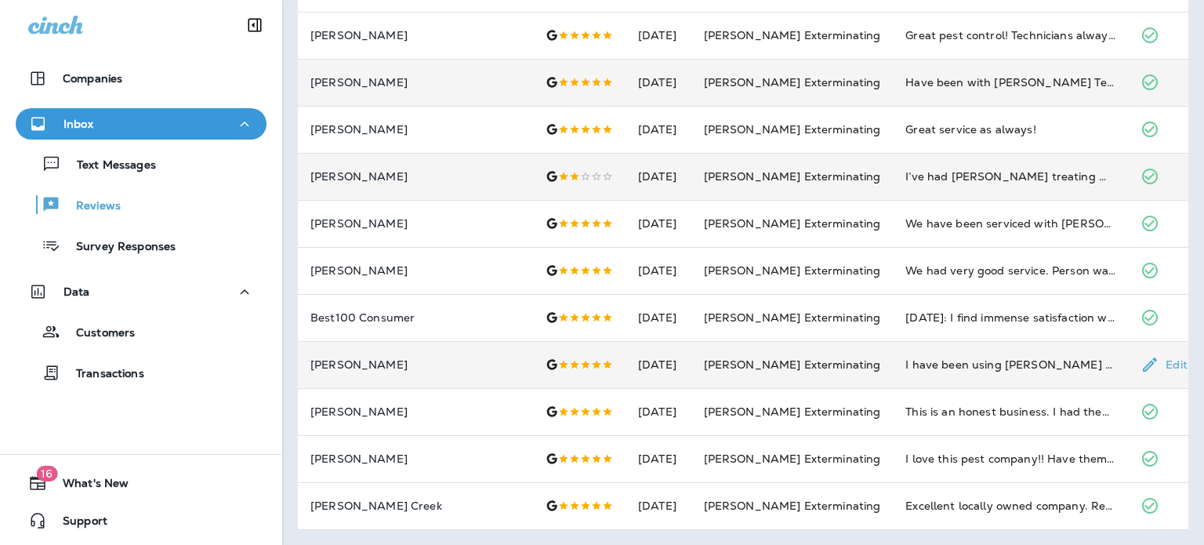
click at [463, 379] on td "[PERSON_NAME]" at bounding box center [415, 364] width 235 height 47
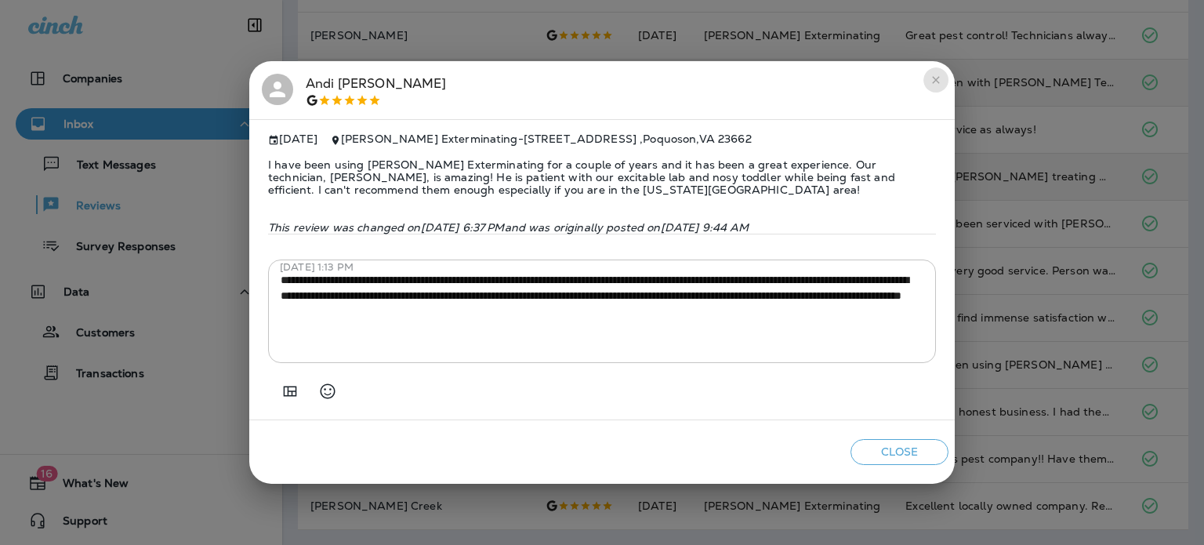
click at [926, 76] on button "close" at bounding box center [935, 79] width 25 height 25
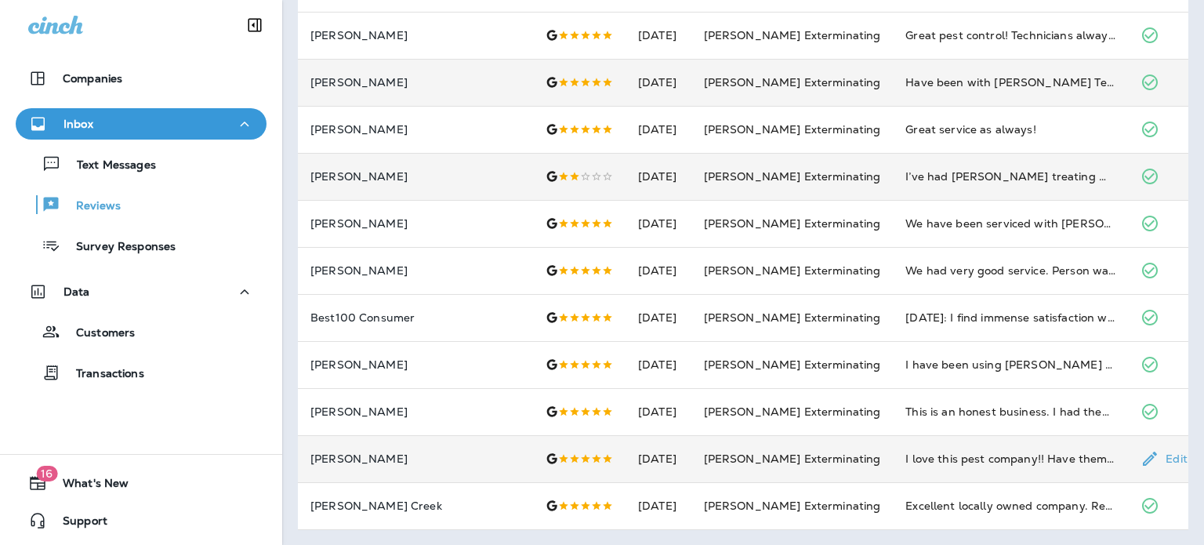
click at [500, 466] on td "[PERSON_NAME]" at bounding box center [415, 458] width 235 height 47
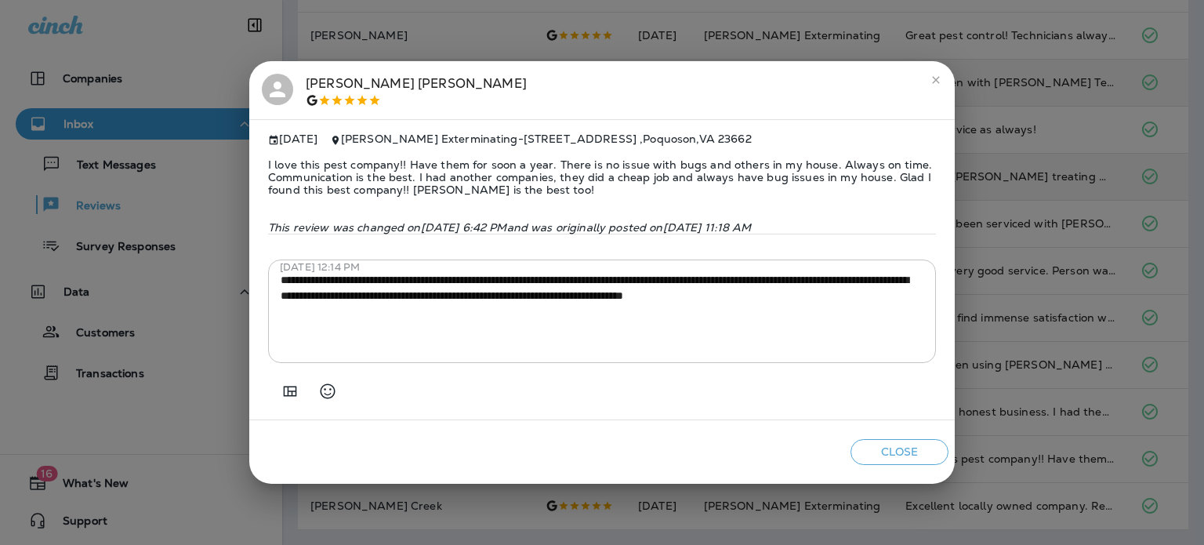
click at [936, 86] on button "close" at bounding box center [935, 79] width 25 height 25
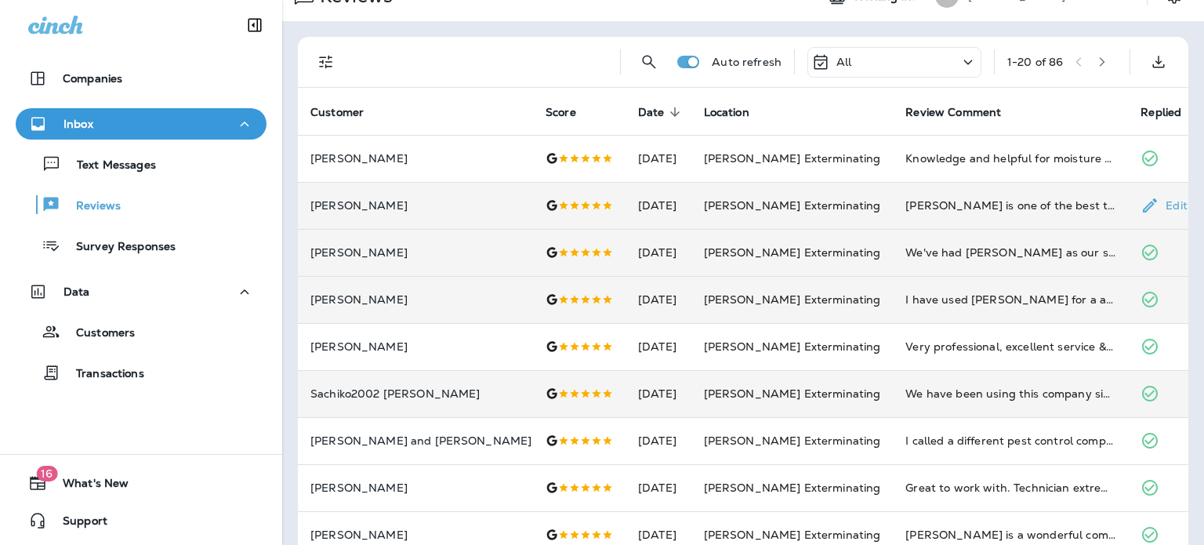
scroll to position [0, 0]
